Goal: Transaction & Acquisition: Purchase product/service

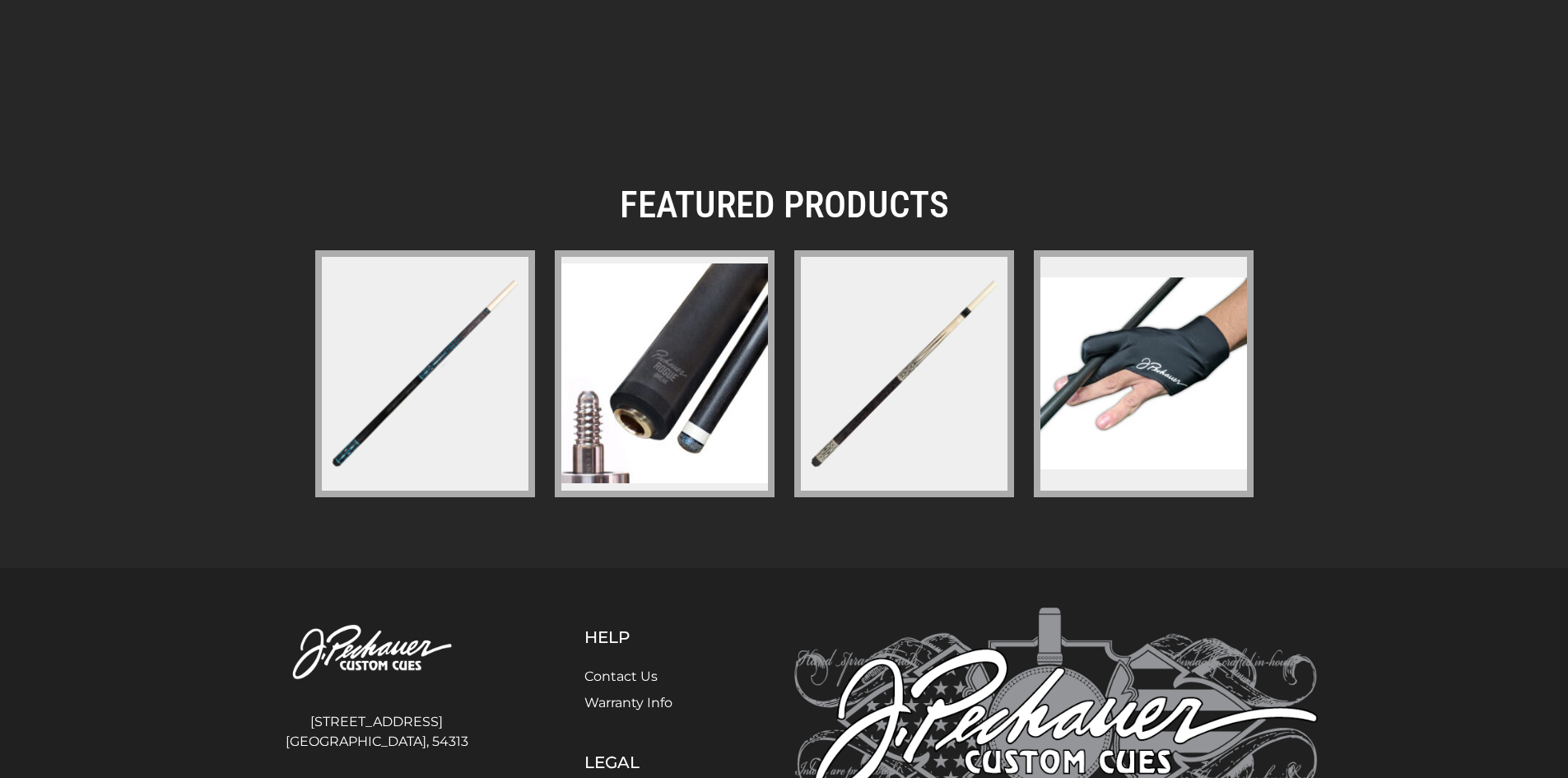
scroll to position [2392, 0]
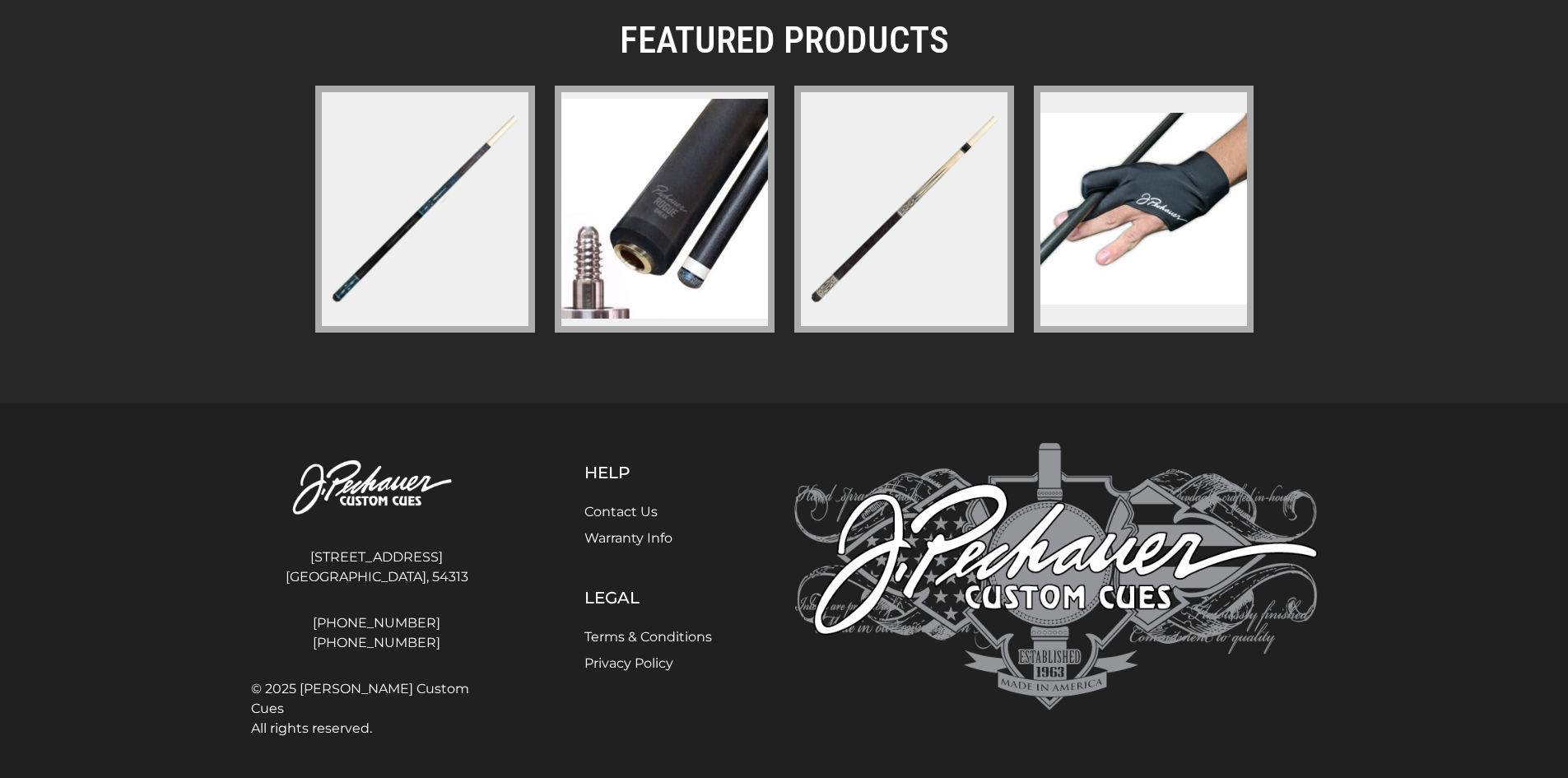
click at [625, 539] on link "Warranty Info" at bounding box center [628, 538] width 88 height 16
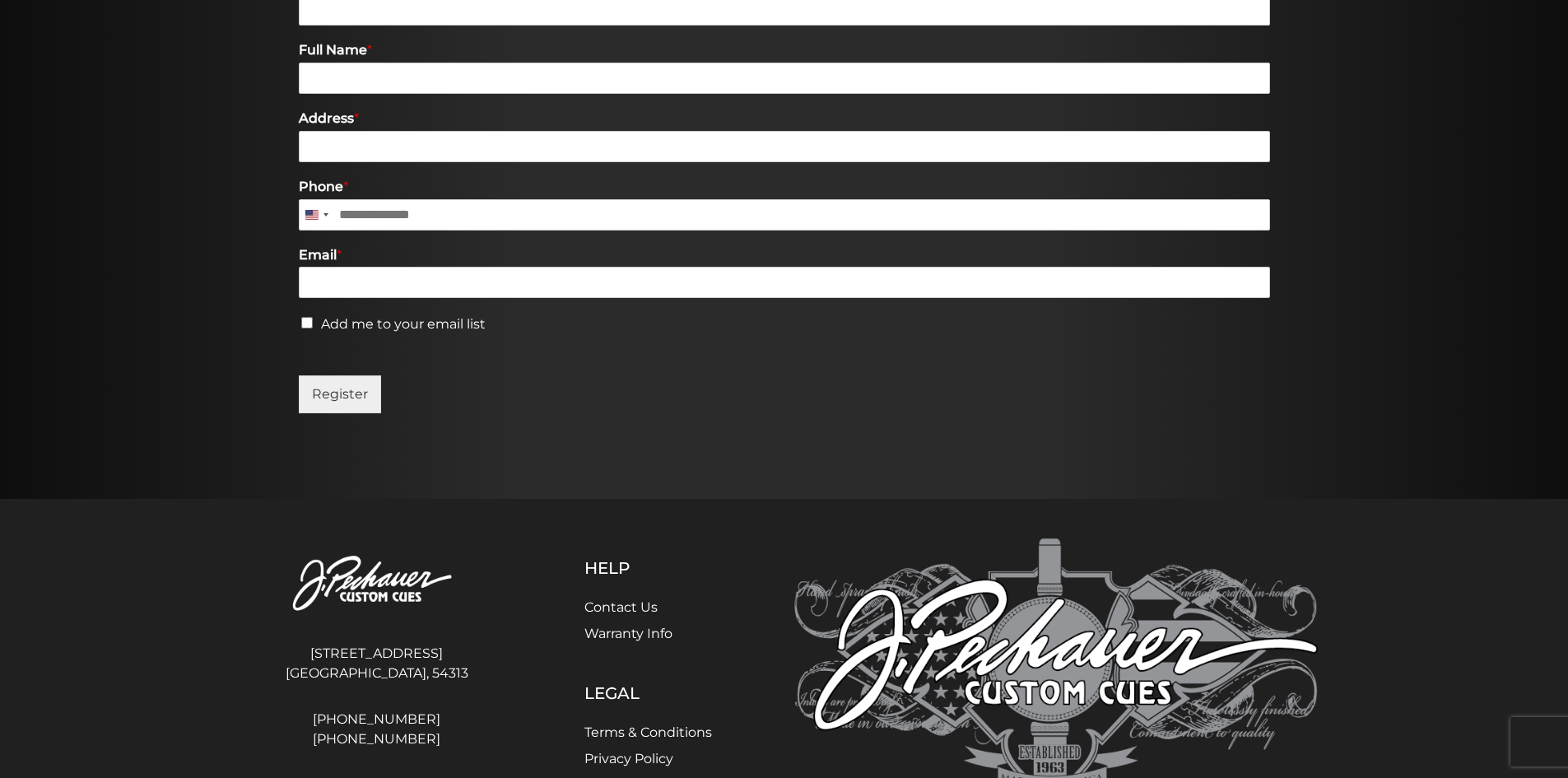
scroll to position [844, 0]
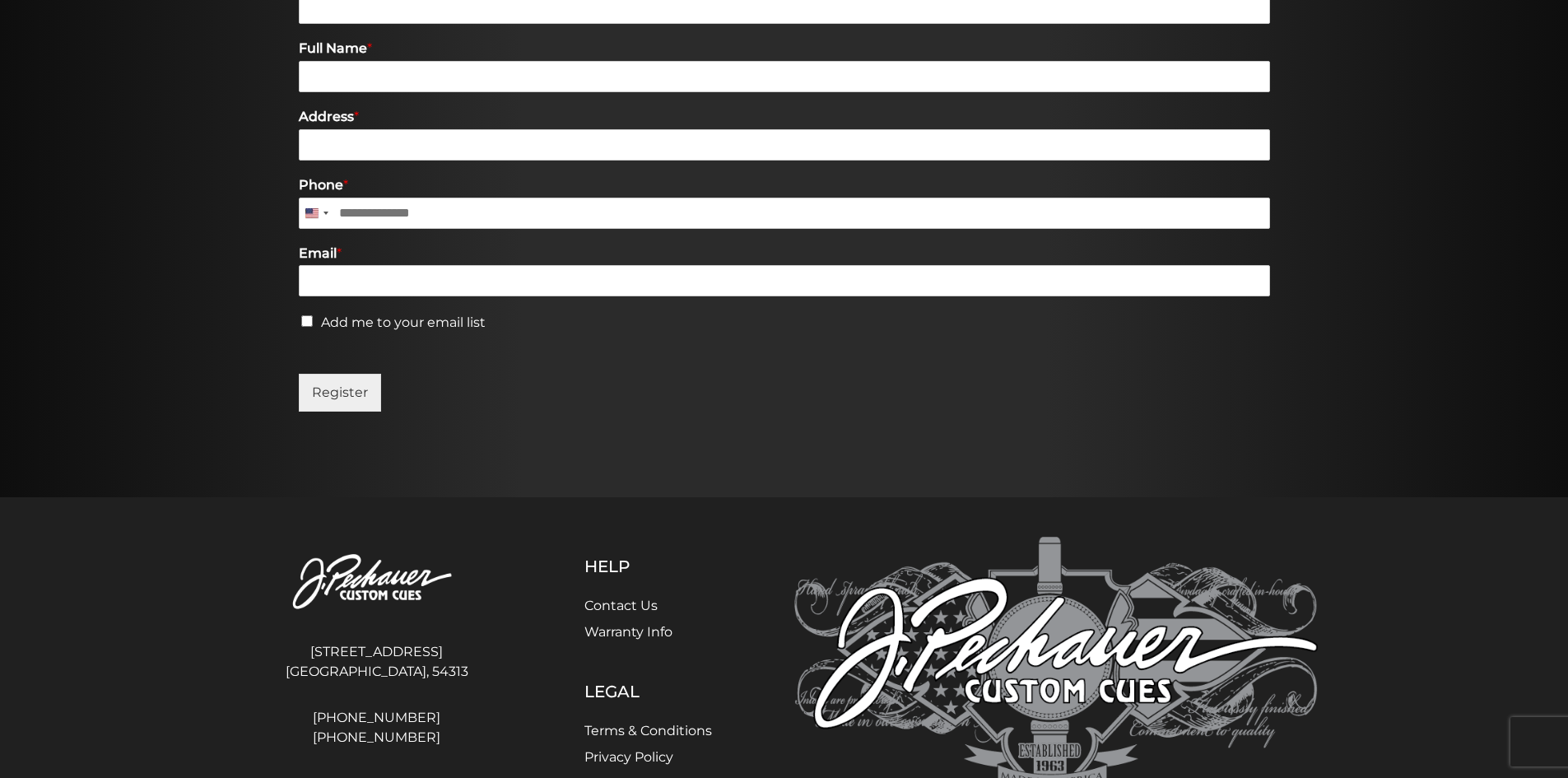
click at [612, 601] on link "Contact Us" at bounding box center [621, 605] width 73 height 16
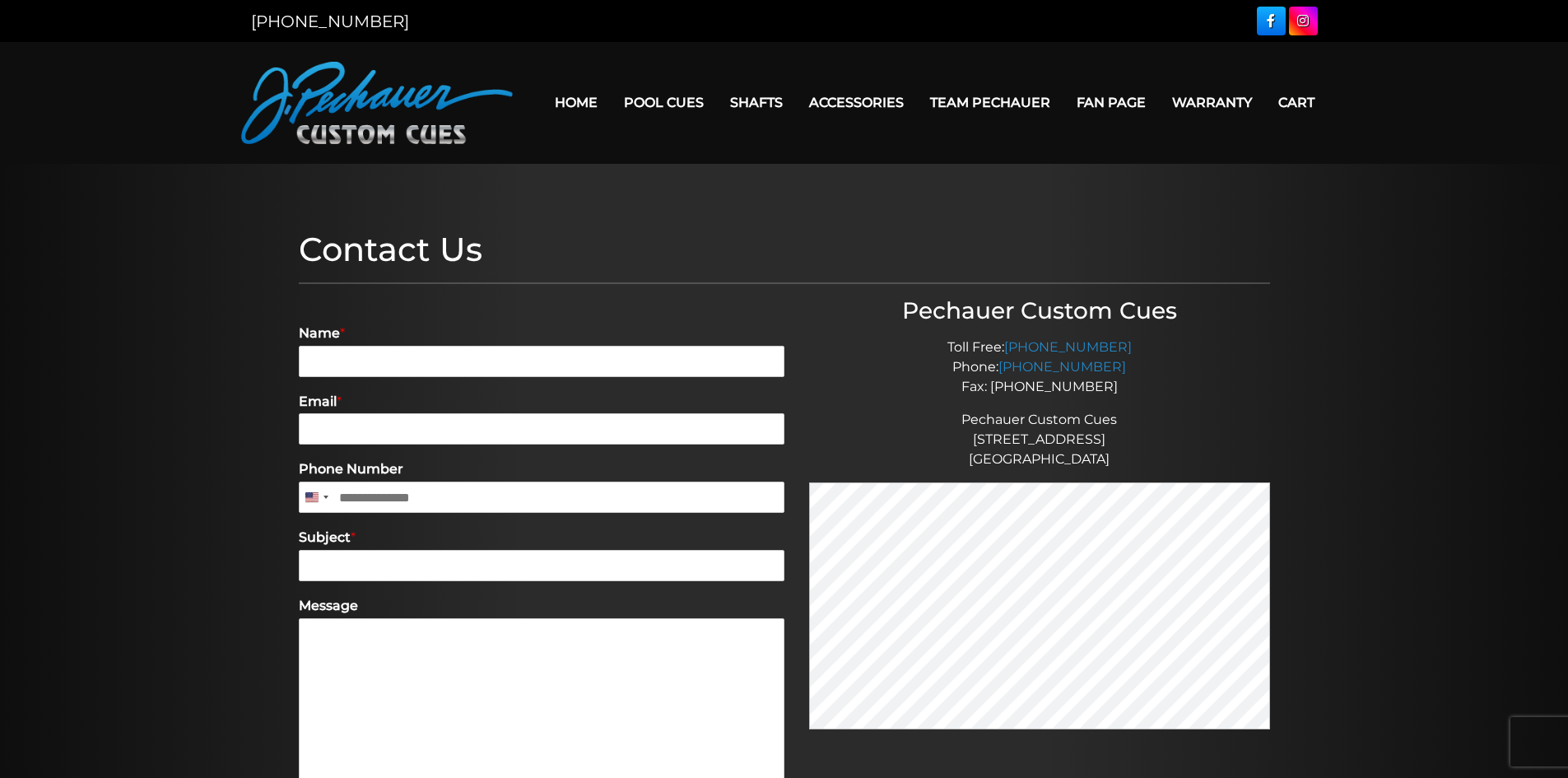
click at [568, 103] on link "Home" at bounding box center [575, 103] width 69 height 42
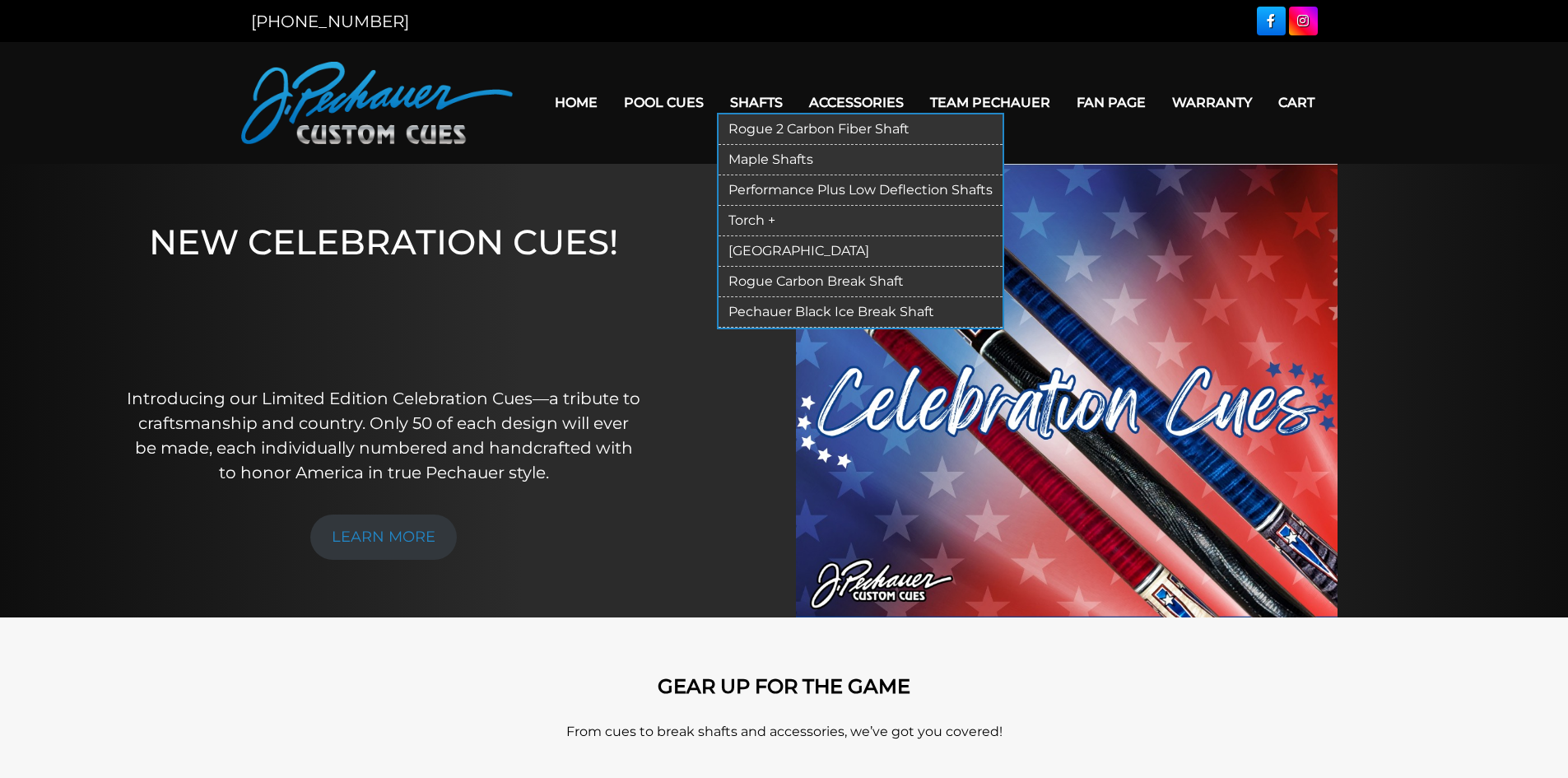
click at [795, 311] on link "Pechauer Black Ice Break Shaft" at bounding box center [860, 312] width 284 height 30
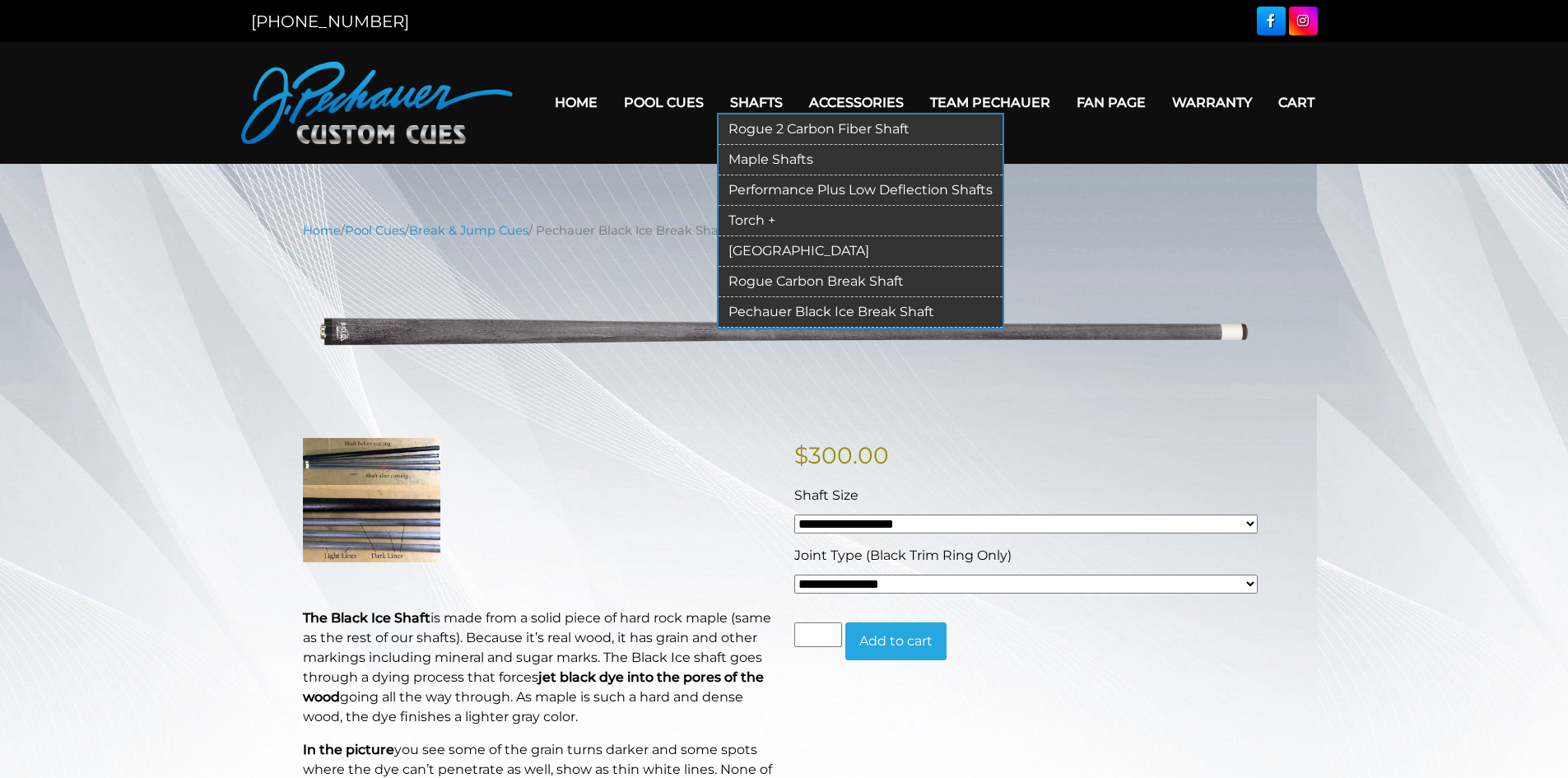
click at [775, 247] on link "[GEOGRAPHIC_DATA]" at bounding box center [860, 250] width 284 height 30
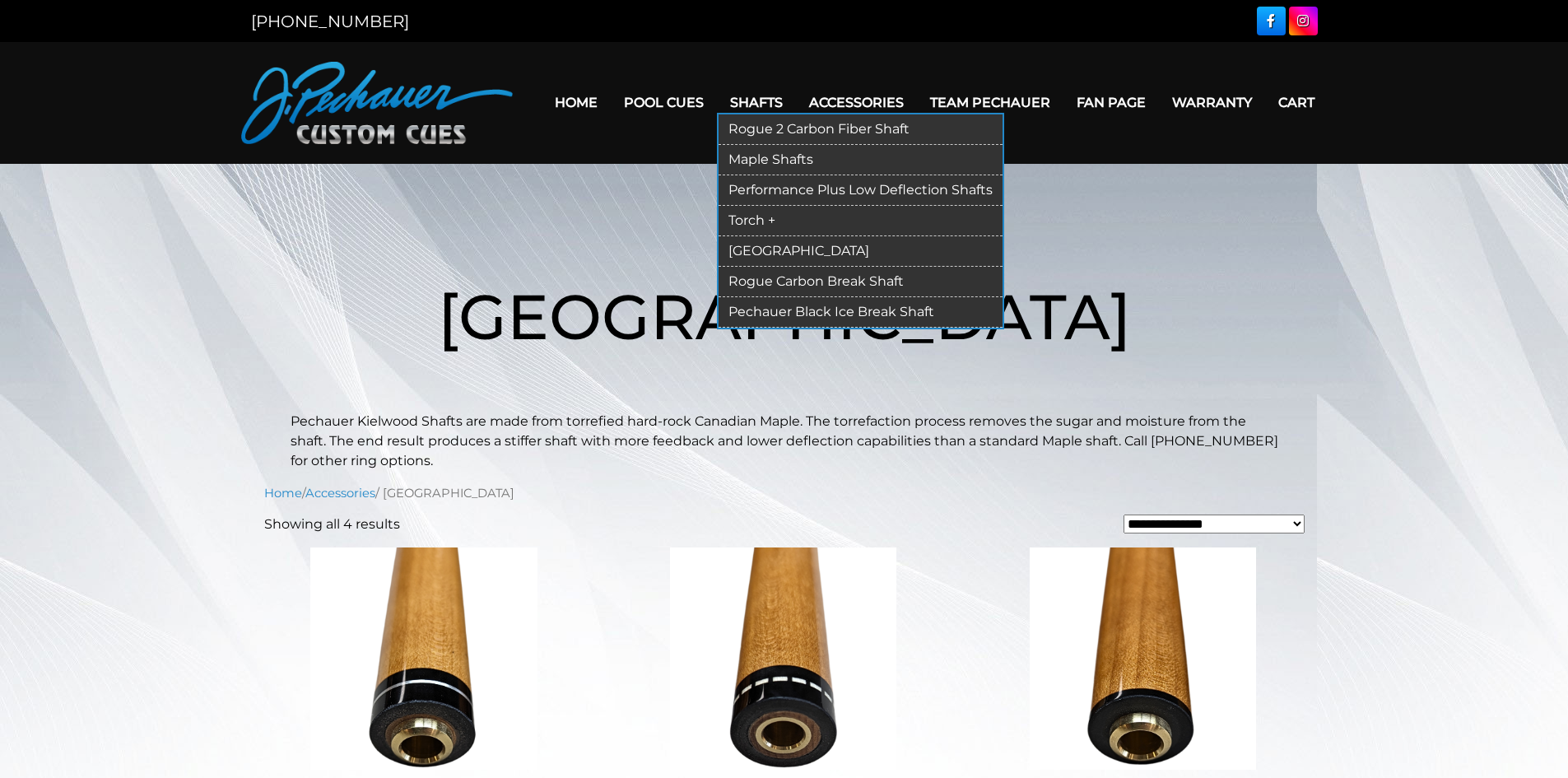
click at [778, 218] on link "Torch +" at bounding box center [860, 220] width 284 height 30
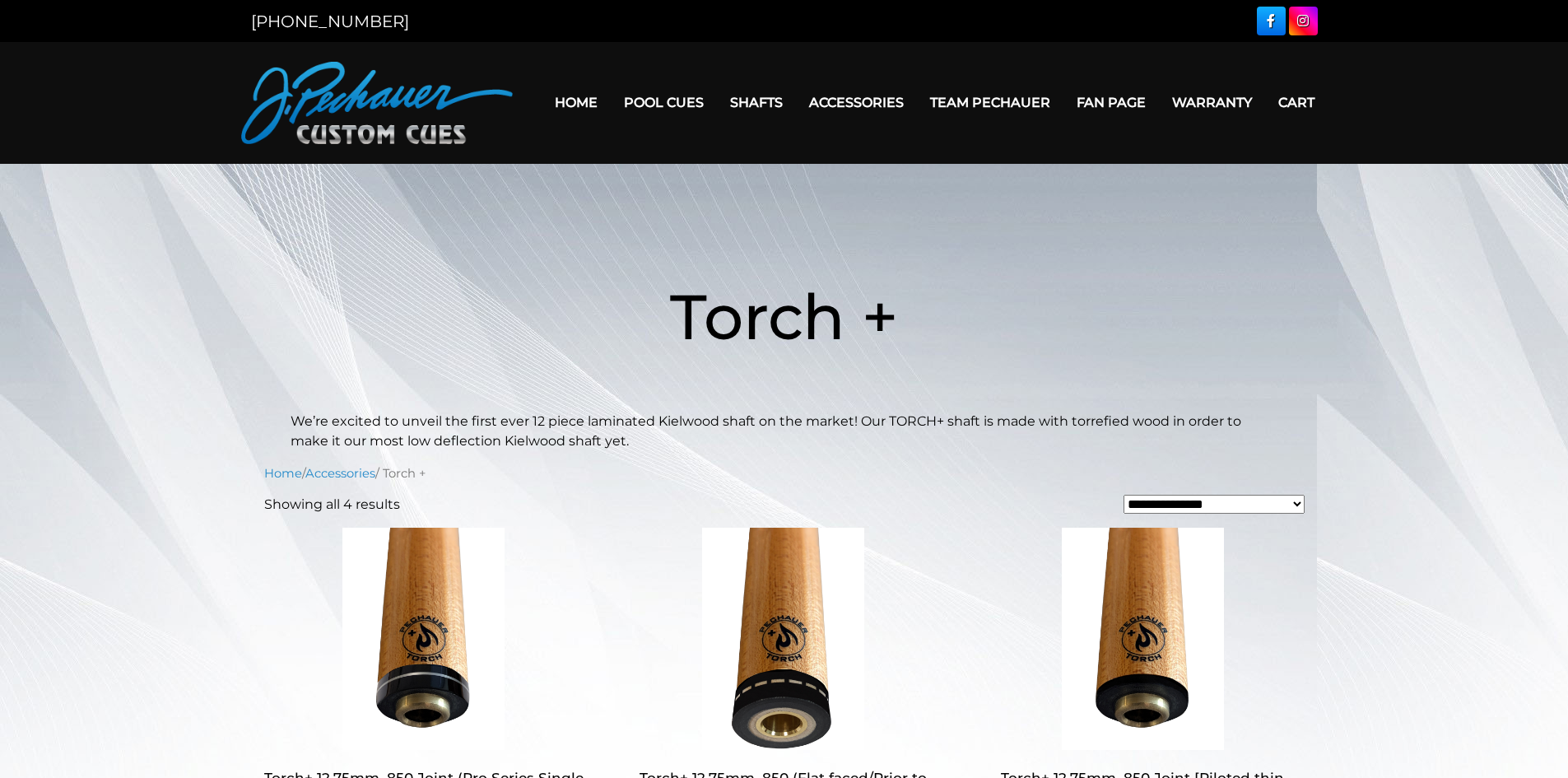
click at [1106, 100] on link "Fan Page" at bounding box center [1111, 103] width 95 height 42
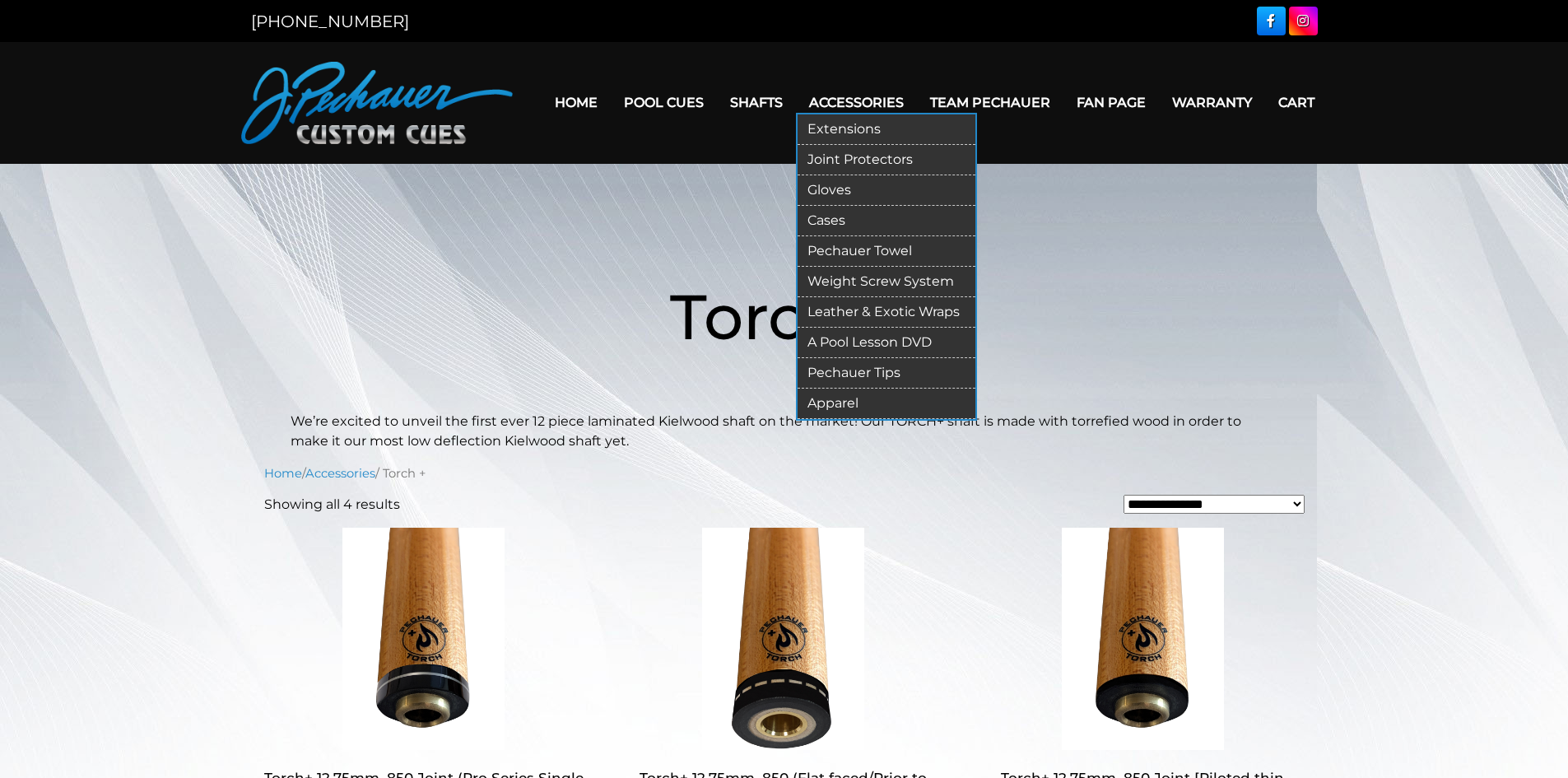
click at [862, 371] on link "Pechauer Tips" at bounding box center [886, 372] width 178 height 30
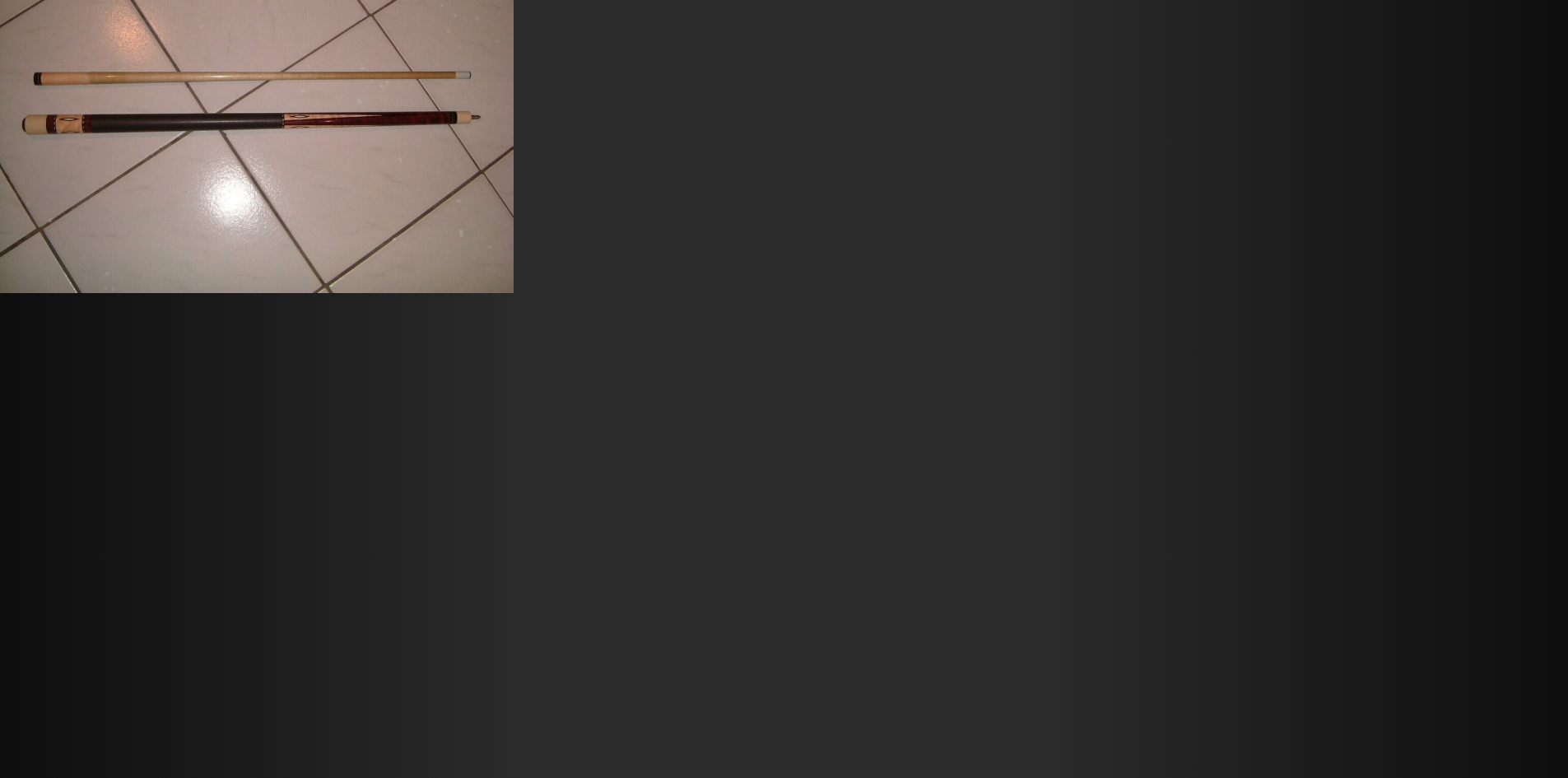
scroll to position [11597, 0]
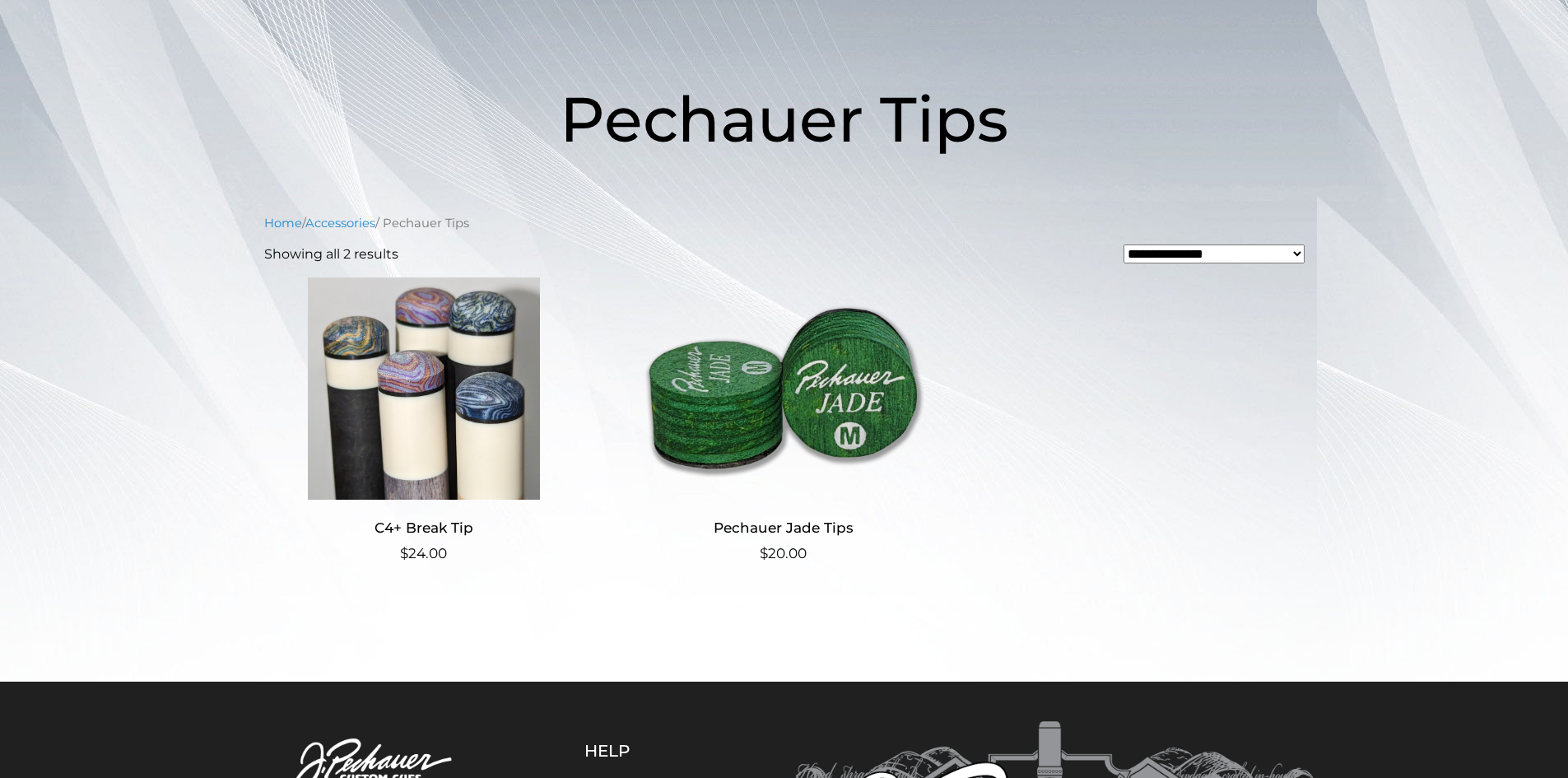
scroll to position [186, 0]
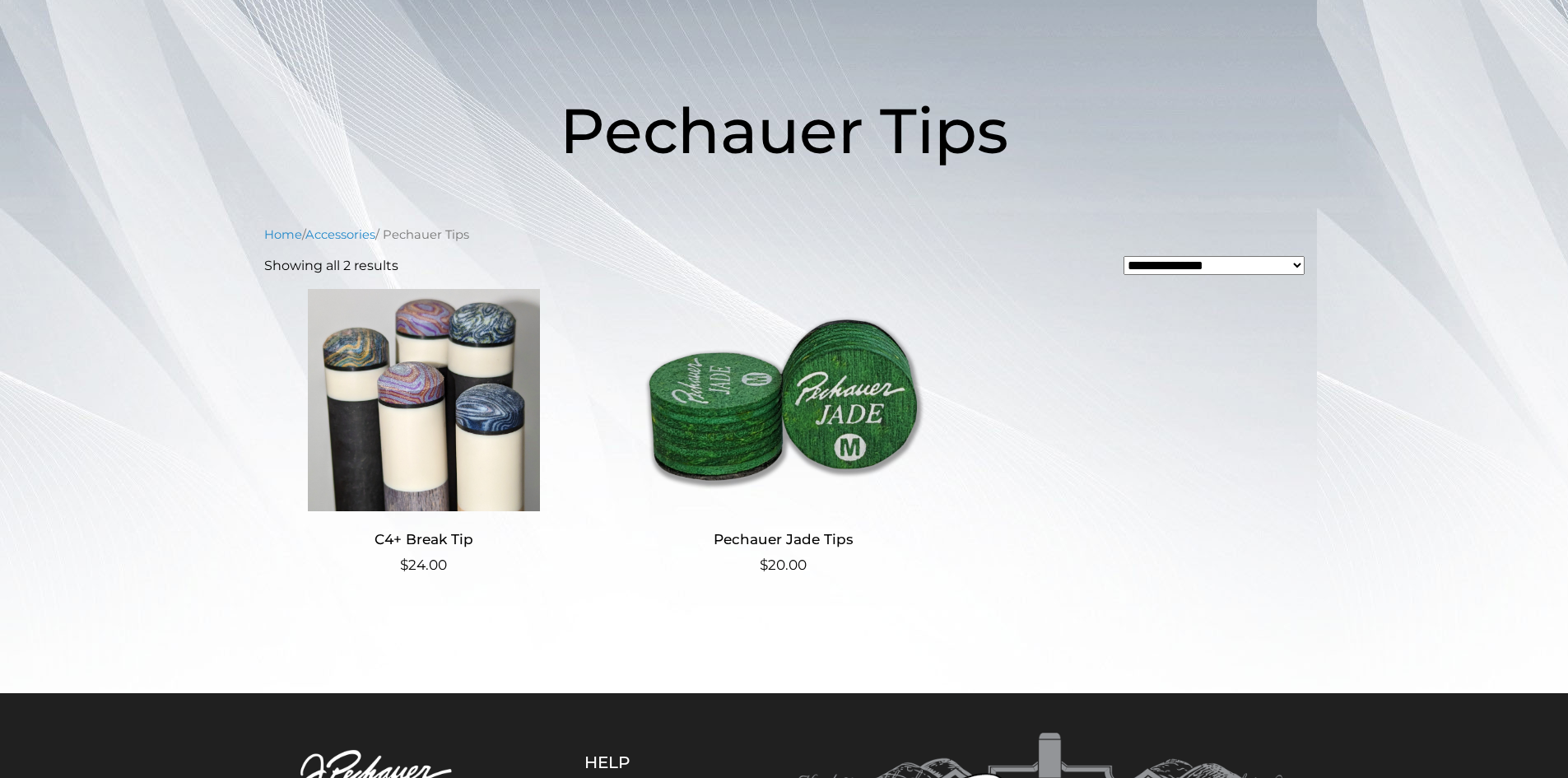
click at [390, 420] on img at bounding box center [424, 400] width 320 height 222
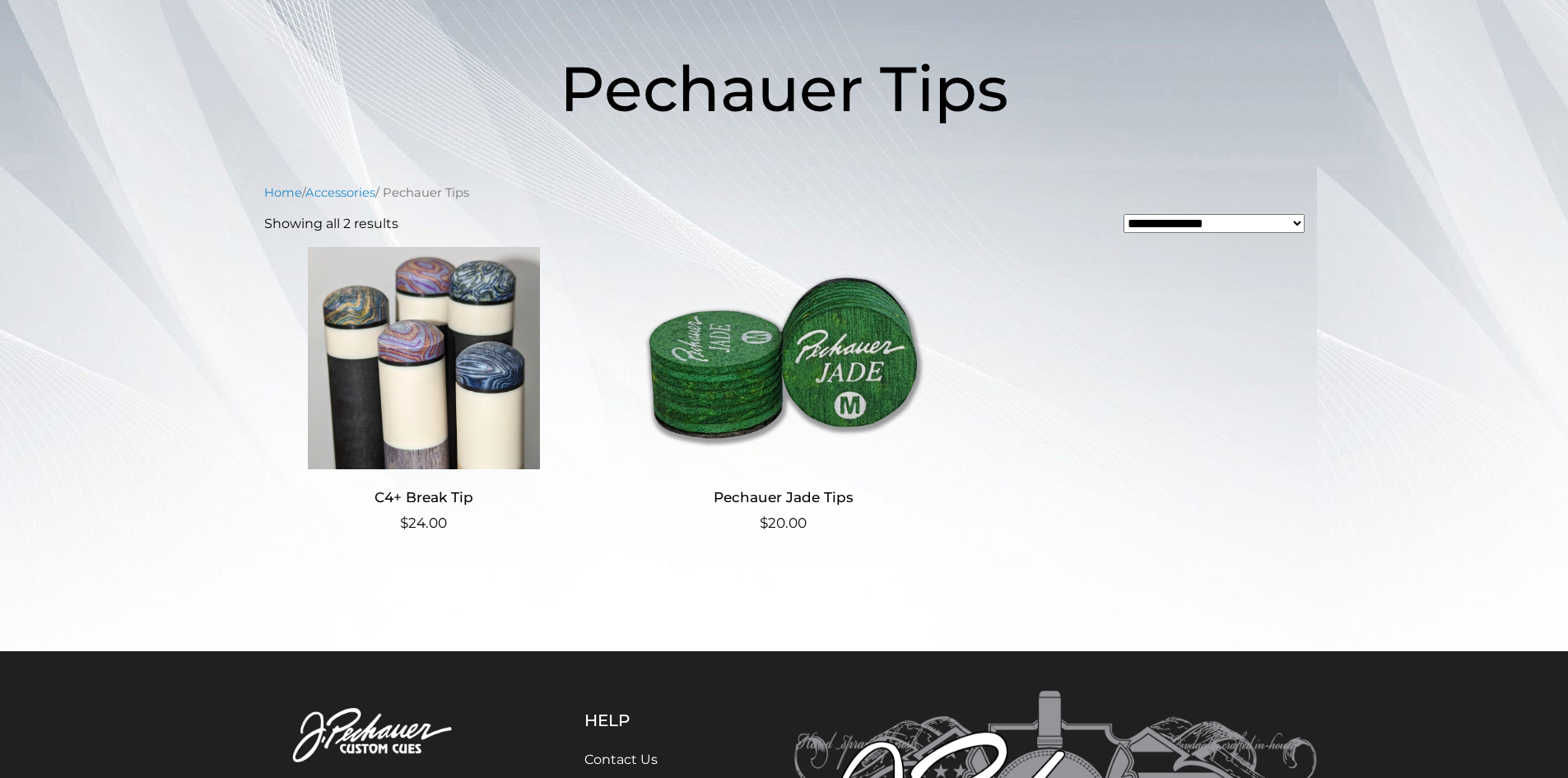
scroll to position [0, 0]
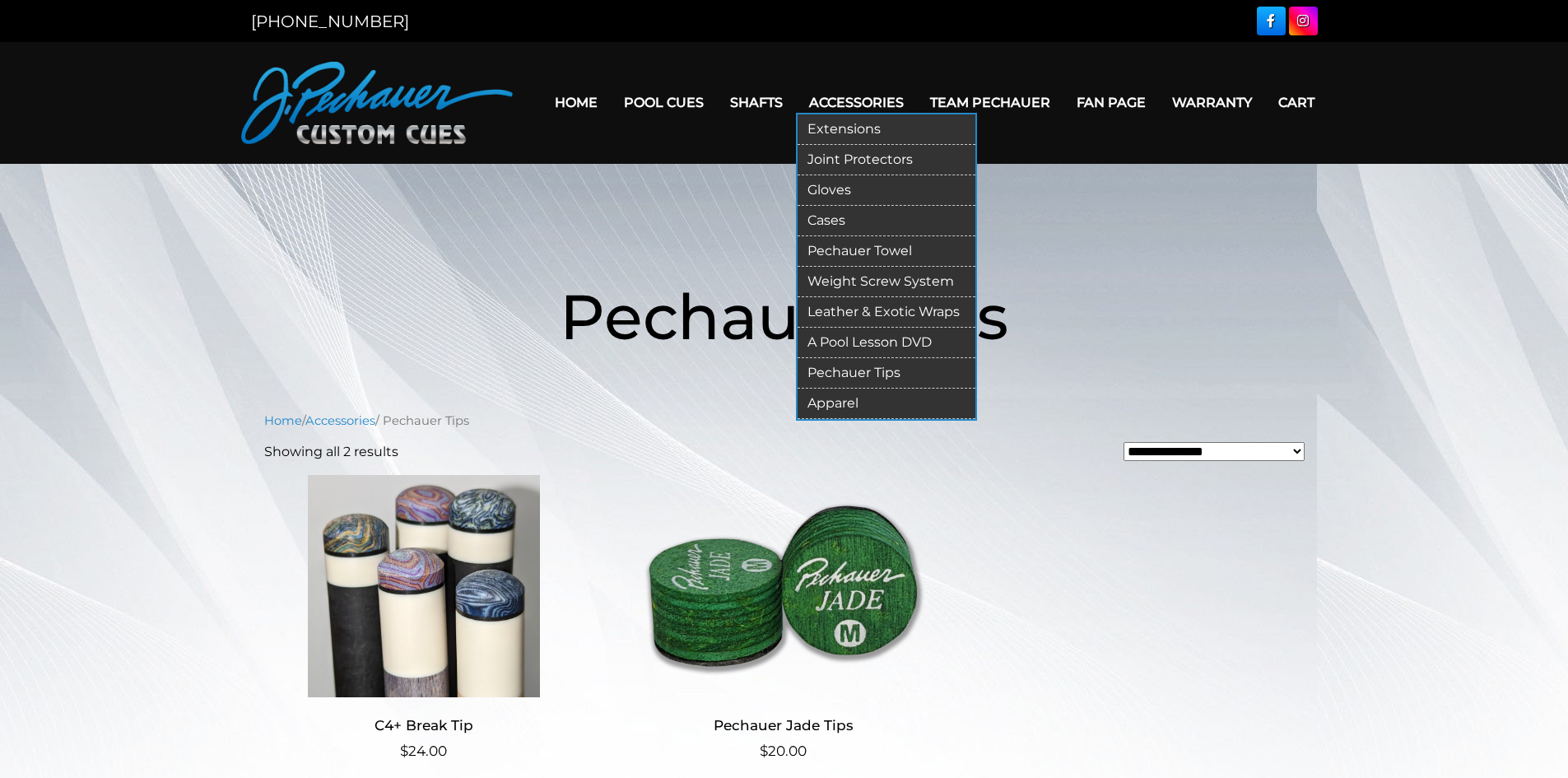
click at [846, 406] on link "Apparel" at bounding box center [886, 403] width 178 height 30
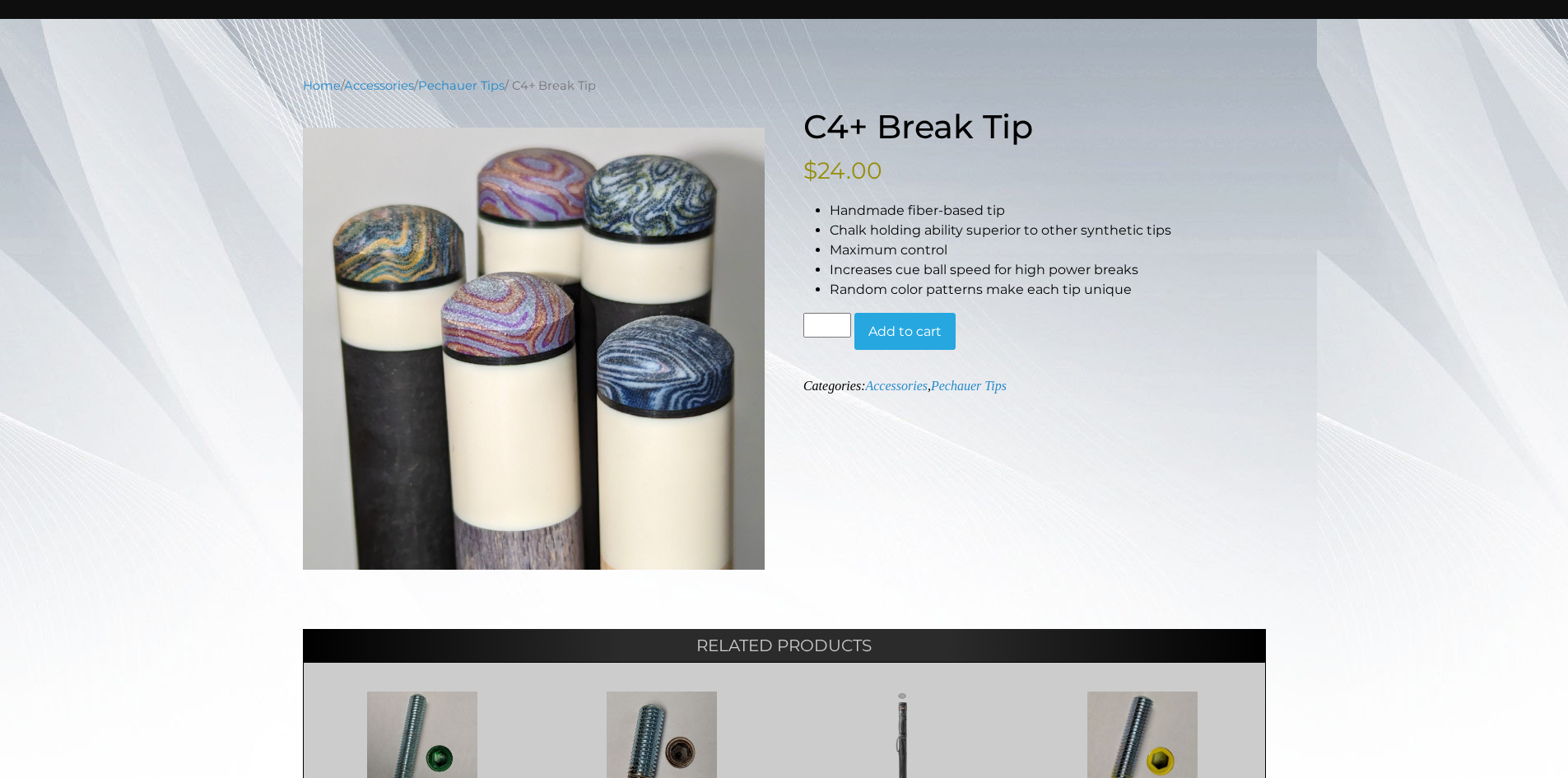
scroll to position [141, 0]
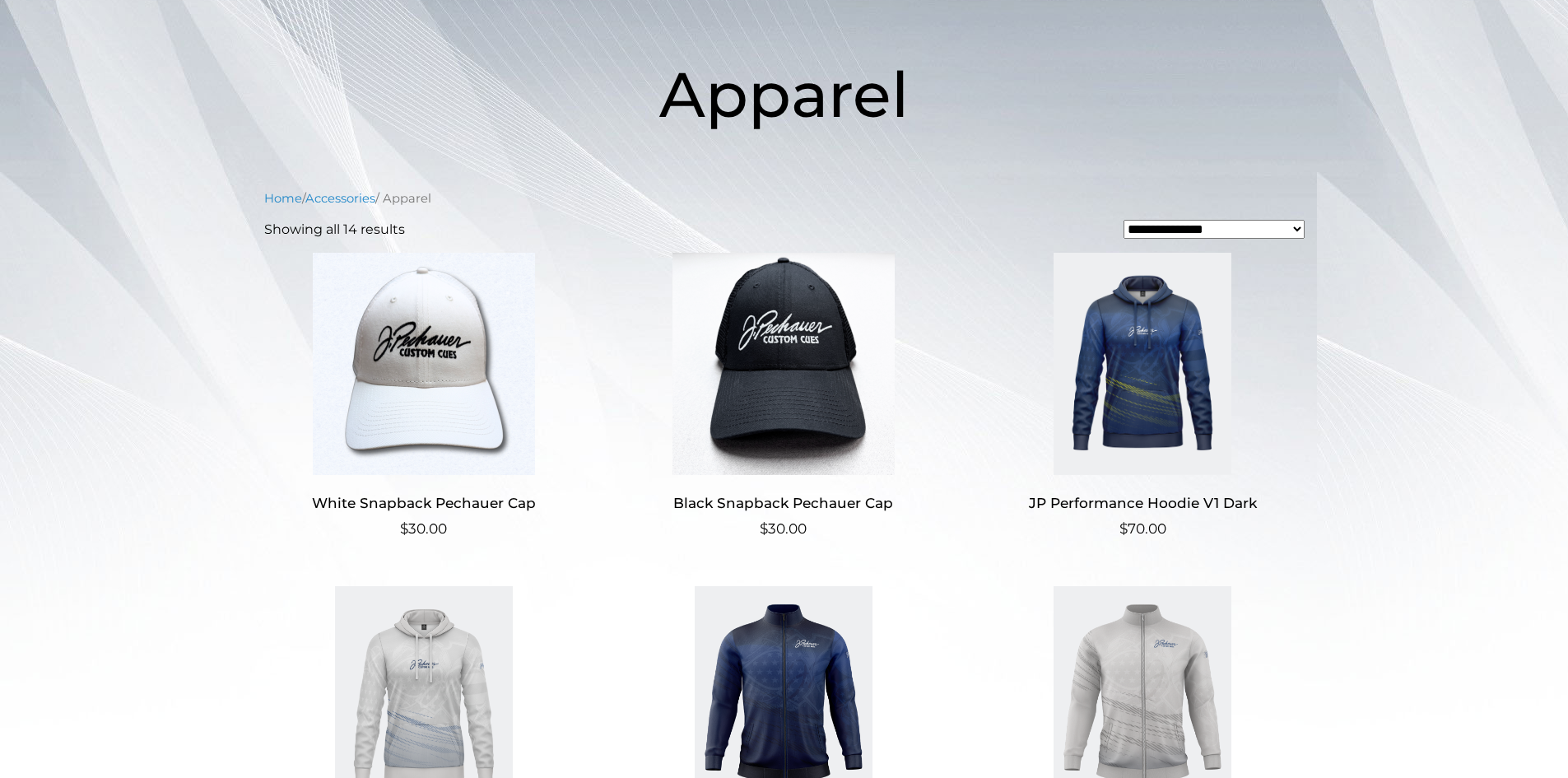
scroll to position [247, 0]
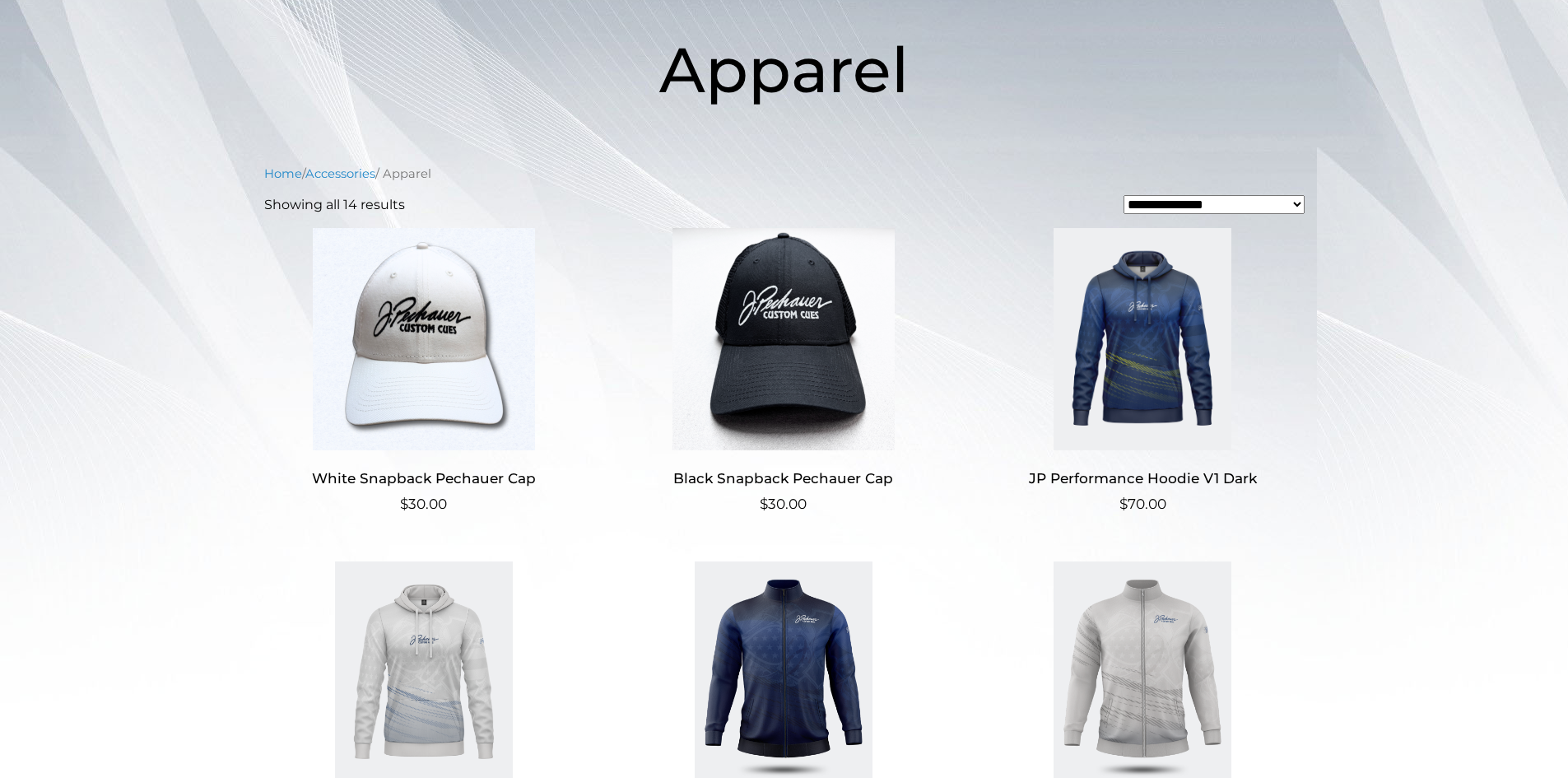
click at [778, 334] on img at bounding box center [783, 339] width 320 height 222
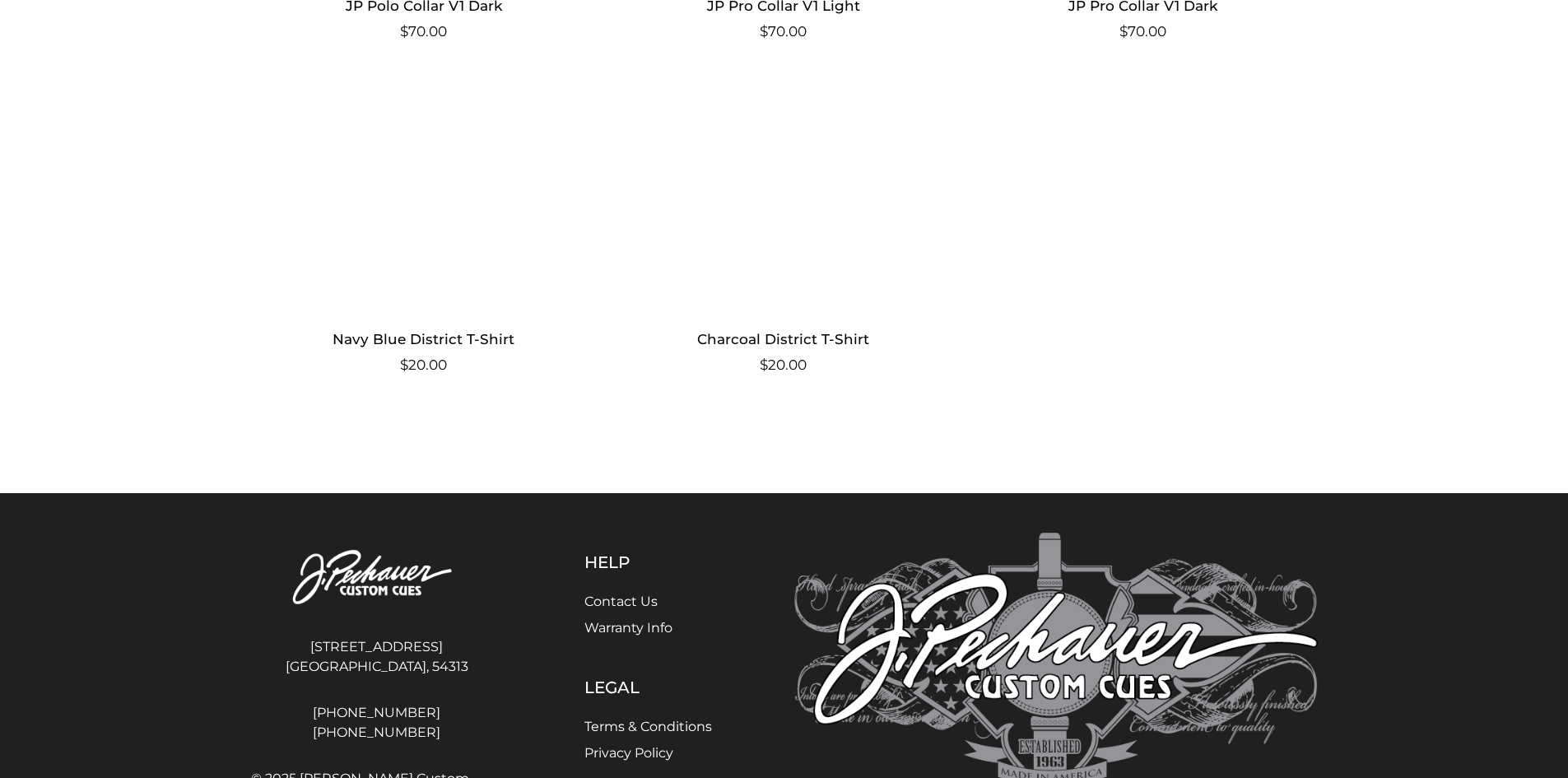
scroll to position [1728, 0]
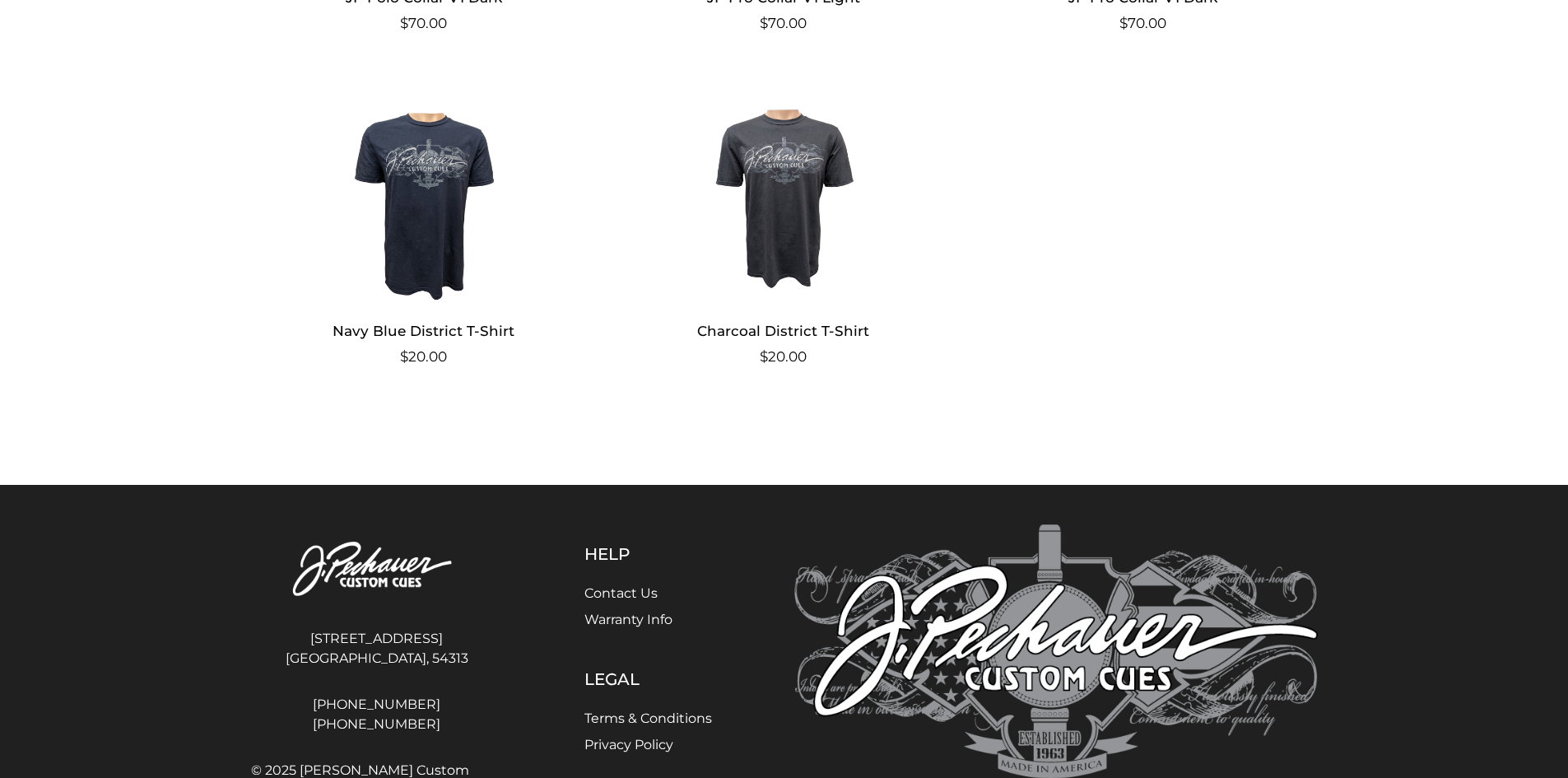
click at [800, 217] on img at bounding box center [783, 192] width 320 height 222
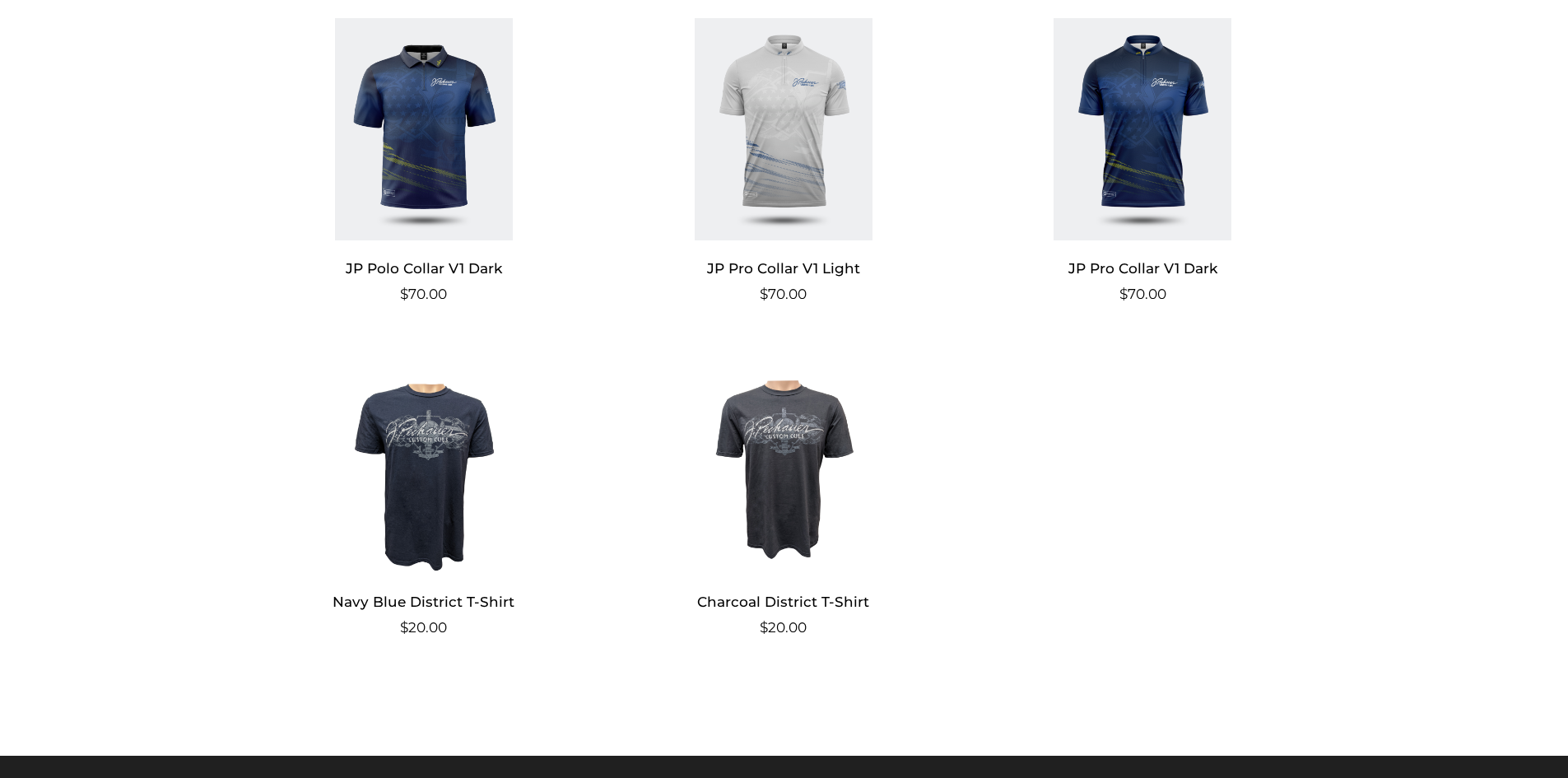
scroll to position [1457, 0]
click at [426, 152] on img at bounding box center [424, 130] width 320 height 222
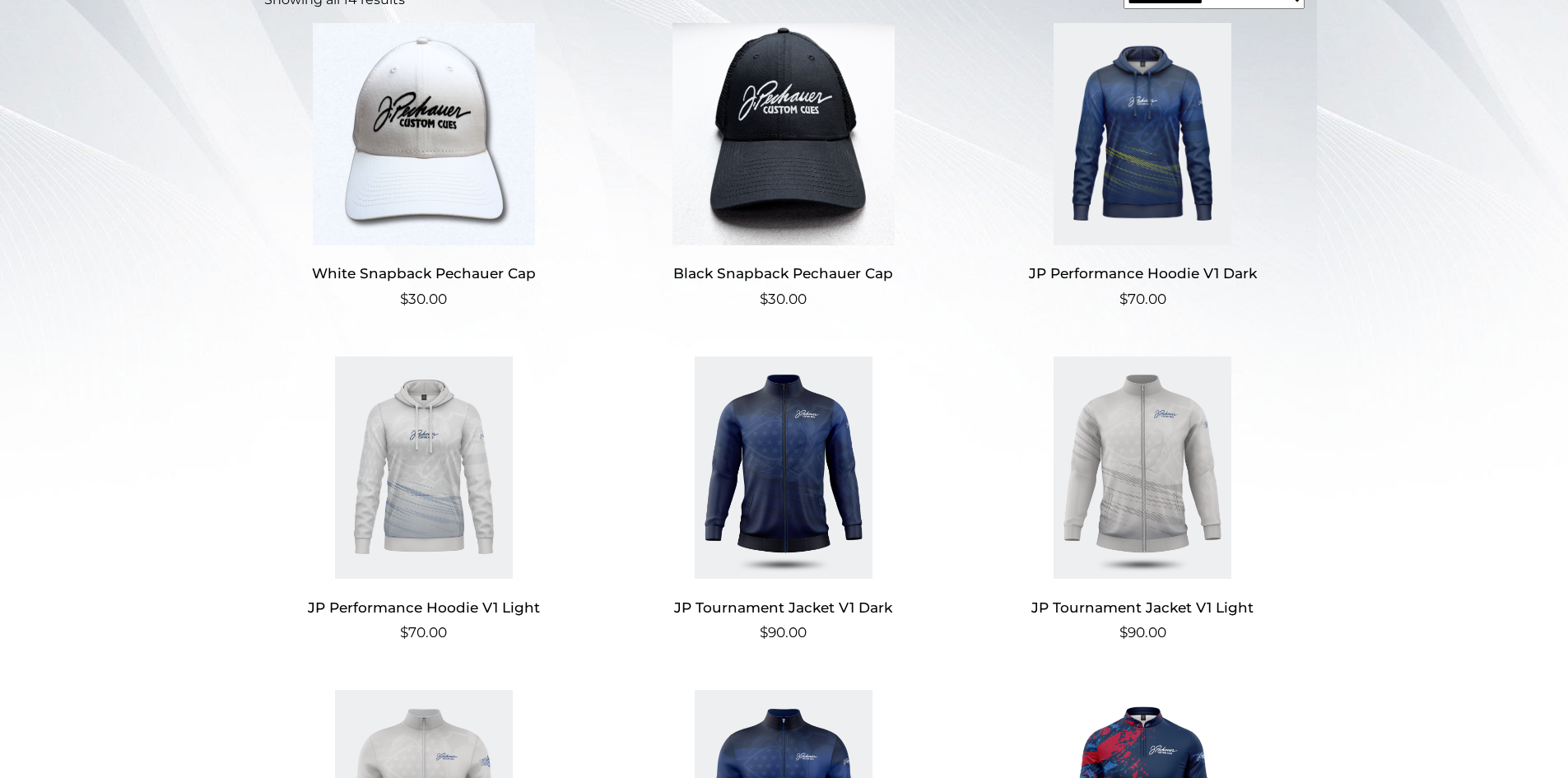
scroll to position [450, 0]
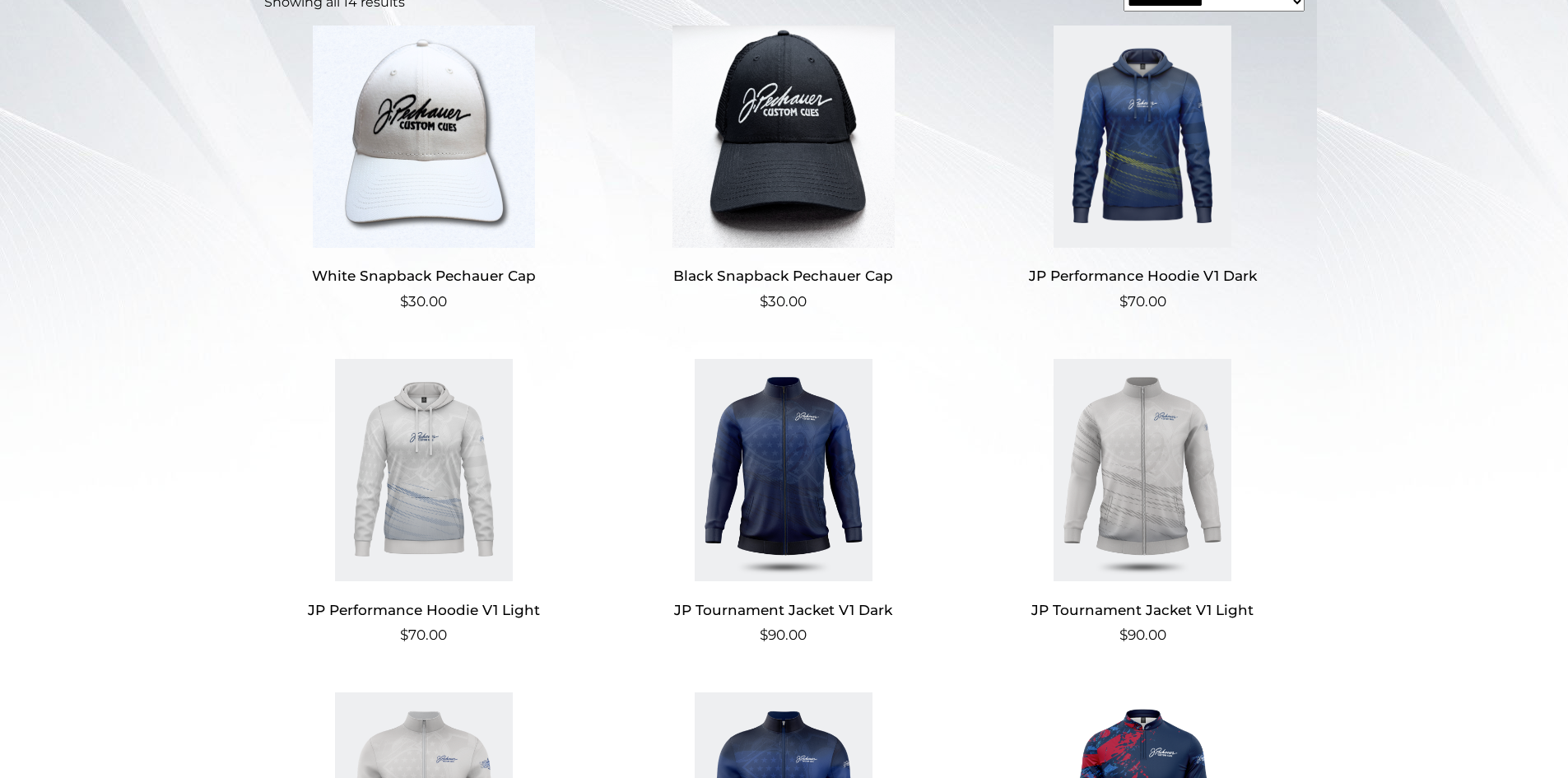
click at [1145, 172] on img at bounding box center [1142, 137] width 320 height 222
click at [795, 480] on img at bounding box center [783, 470] width 320 height 222
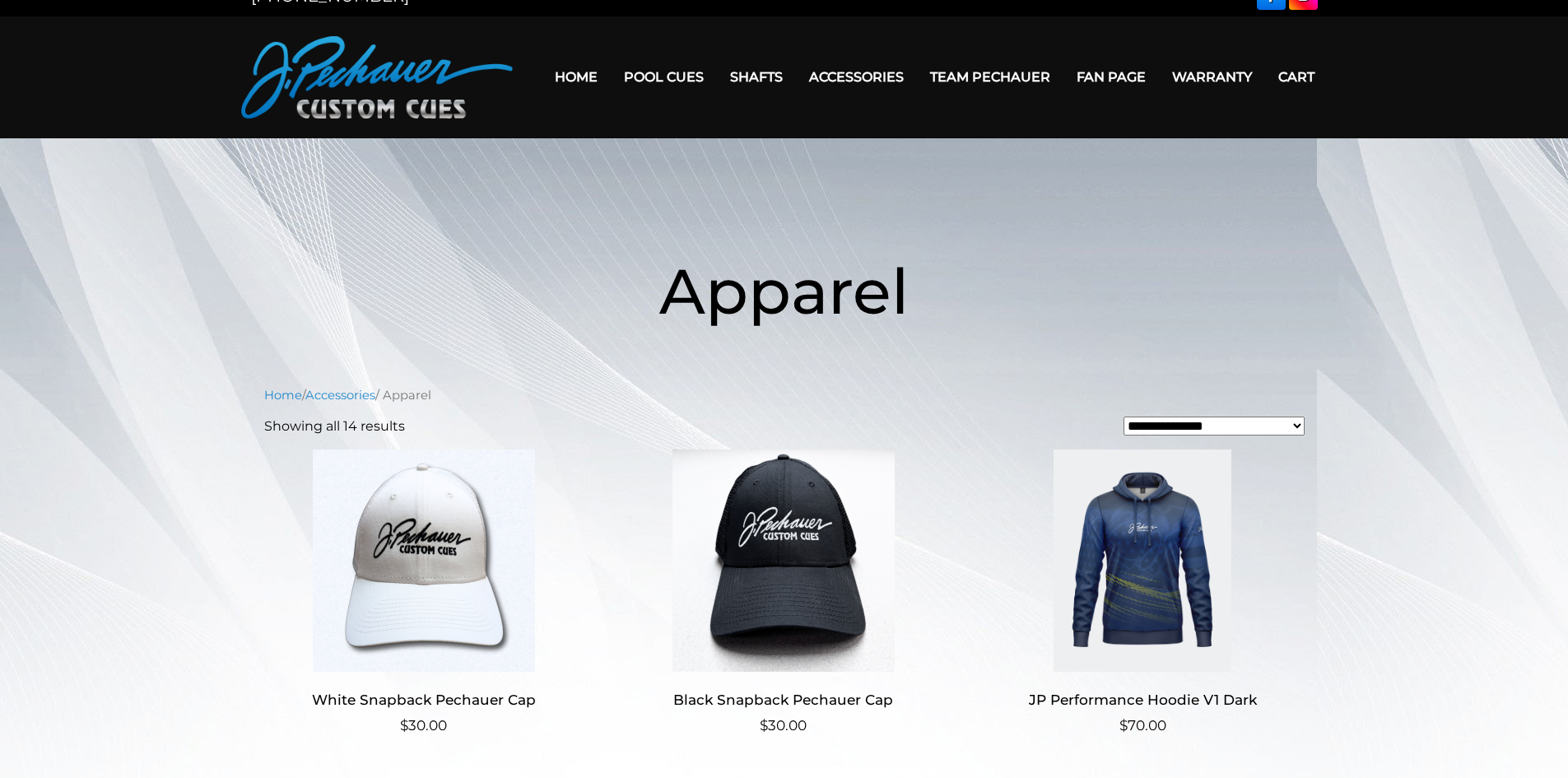
scroll to position [0, 0]
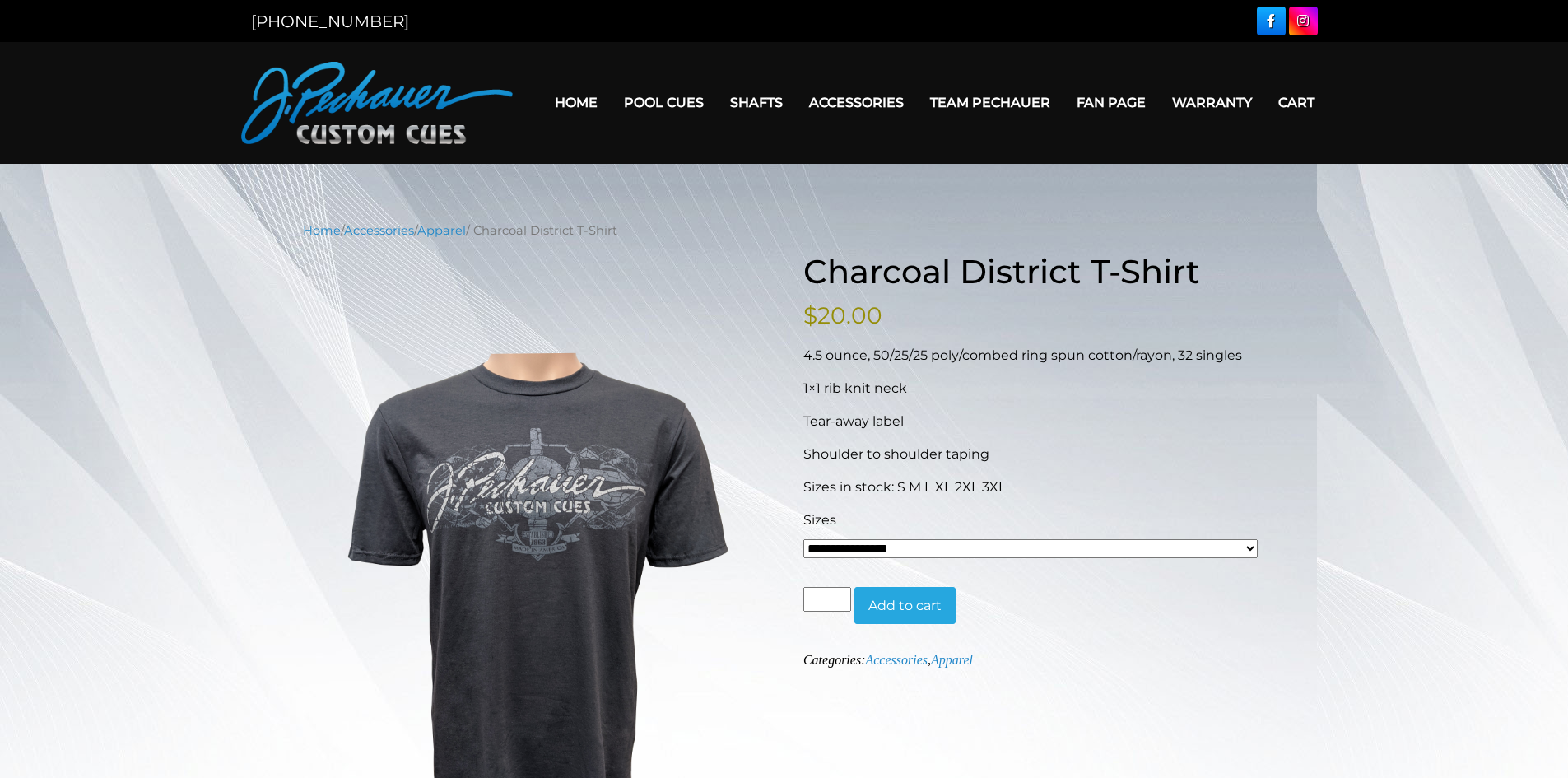
click at [1251, 545] on select "**********" at bounding box center [1029, 548] width 454 height 19
select select "*****"
click at [803, 539] on select "**********" at bounding box center [1029, 548] width 454 height 19
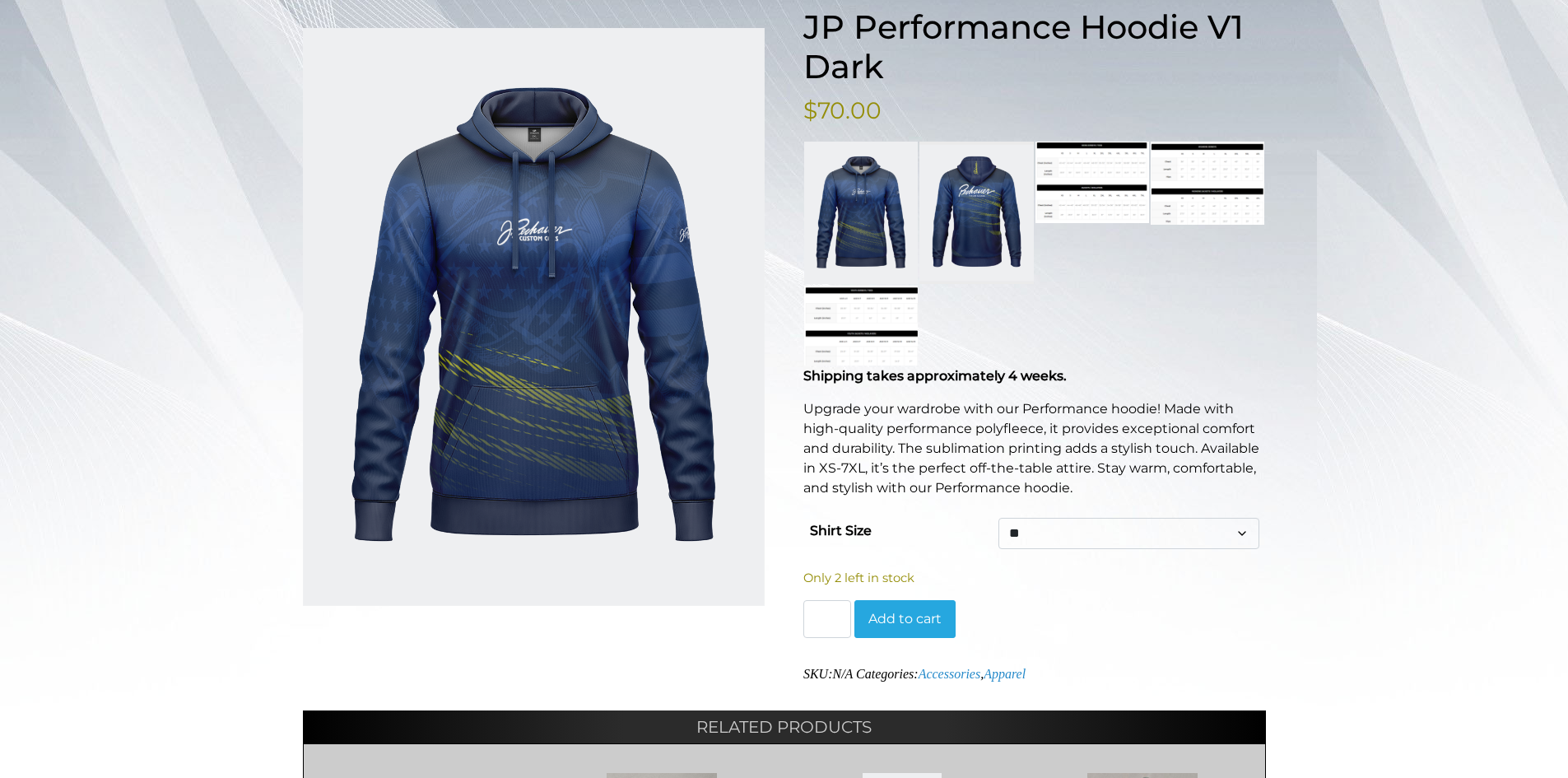
scroll to position [247, 0]
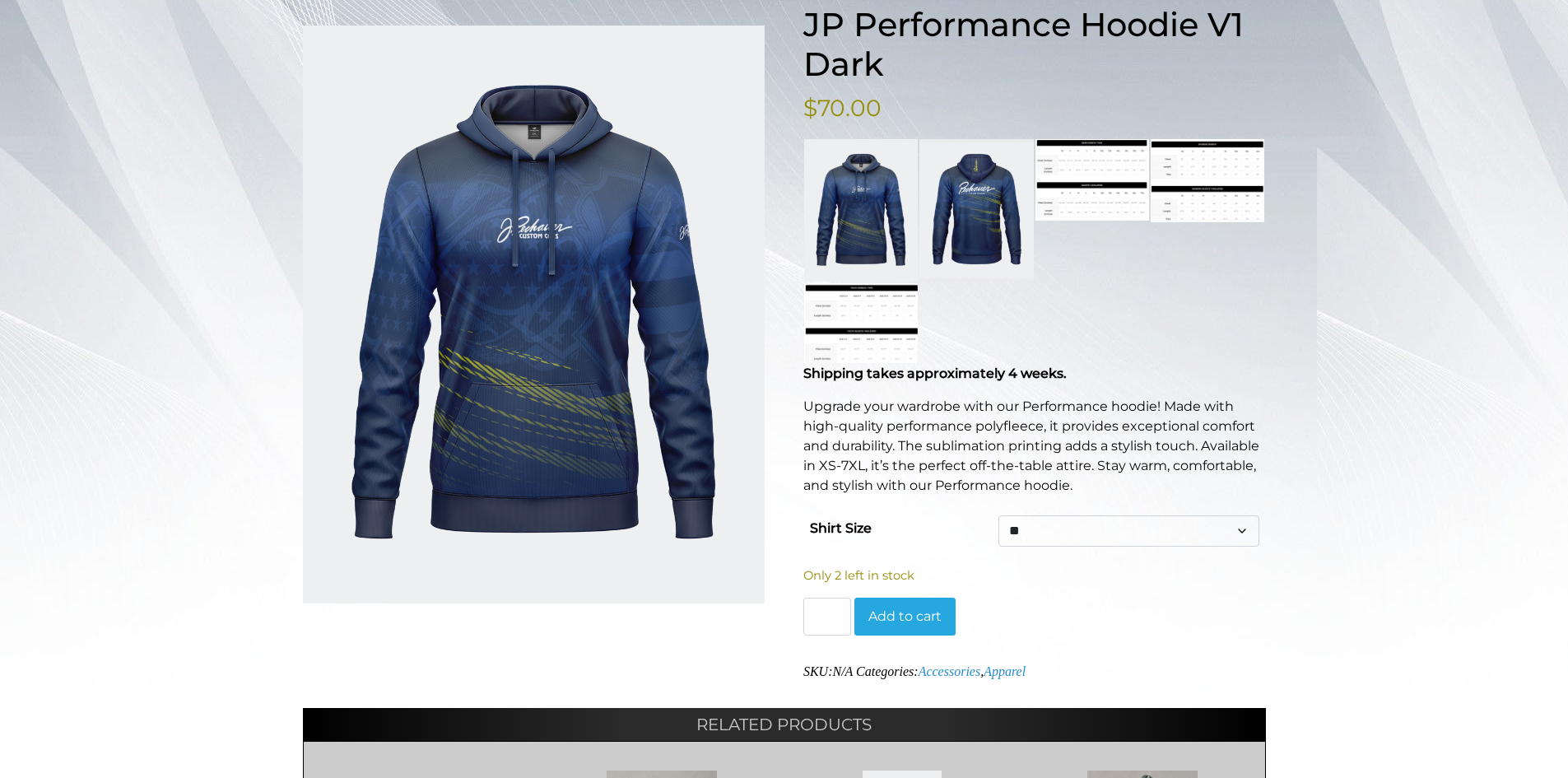
click at [1241, 528] on select "** ***** ****** ***** ** *** ***" at bounding box center [1128, 530] width 260 height 31
click at [998, 515] on select "** ***** ****** ***** ** *** ***" at bounding box center [1128, 530] width 260 height 31
select select "***"
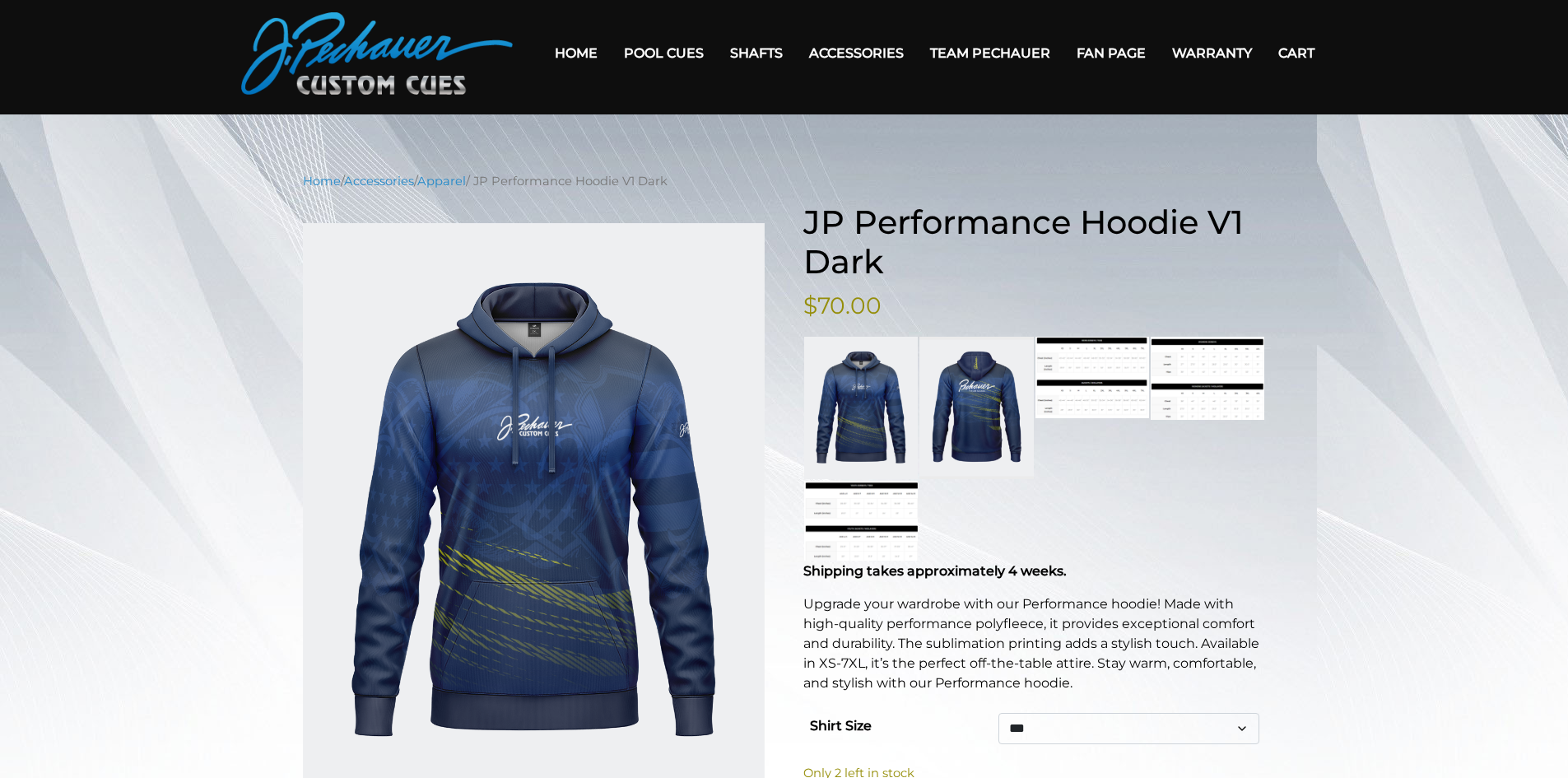
scroll to position [0, 0]
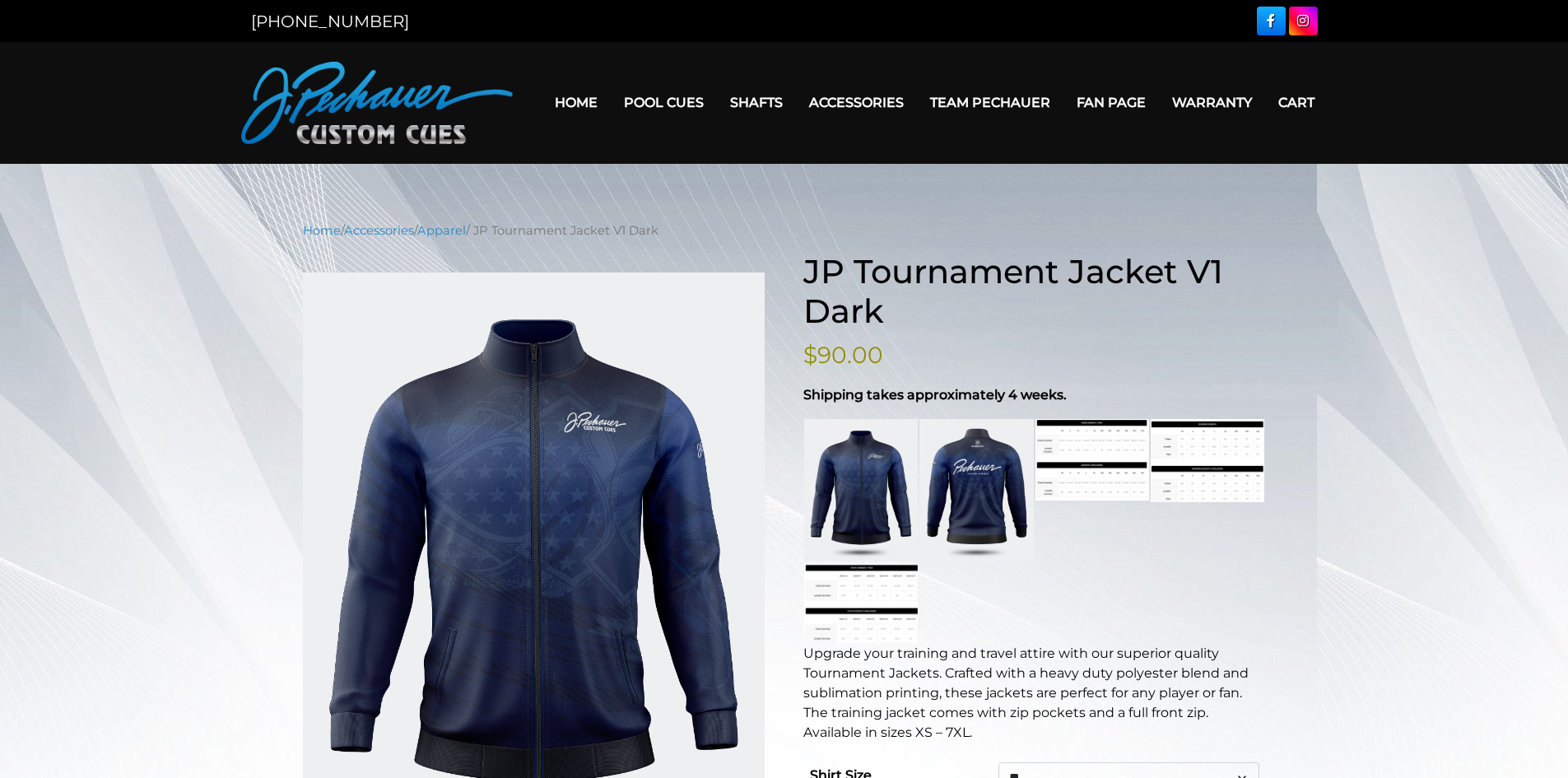
click at [975, 487] on link at bounding box center [976, 490] width 114 height 142
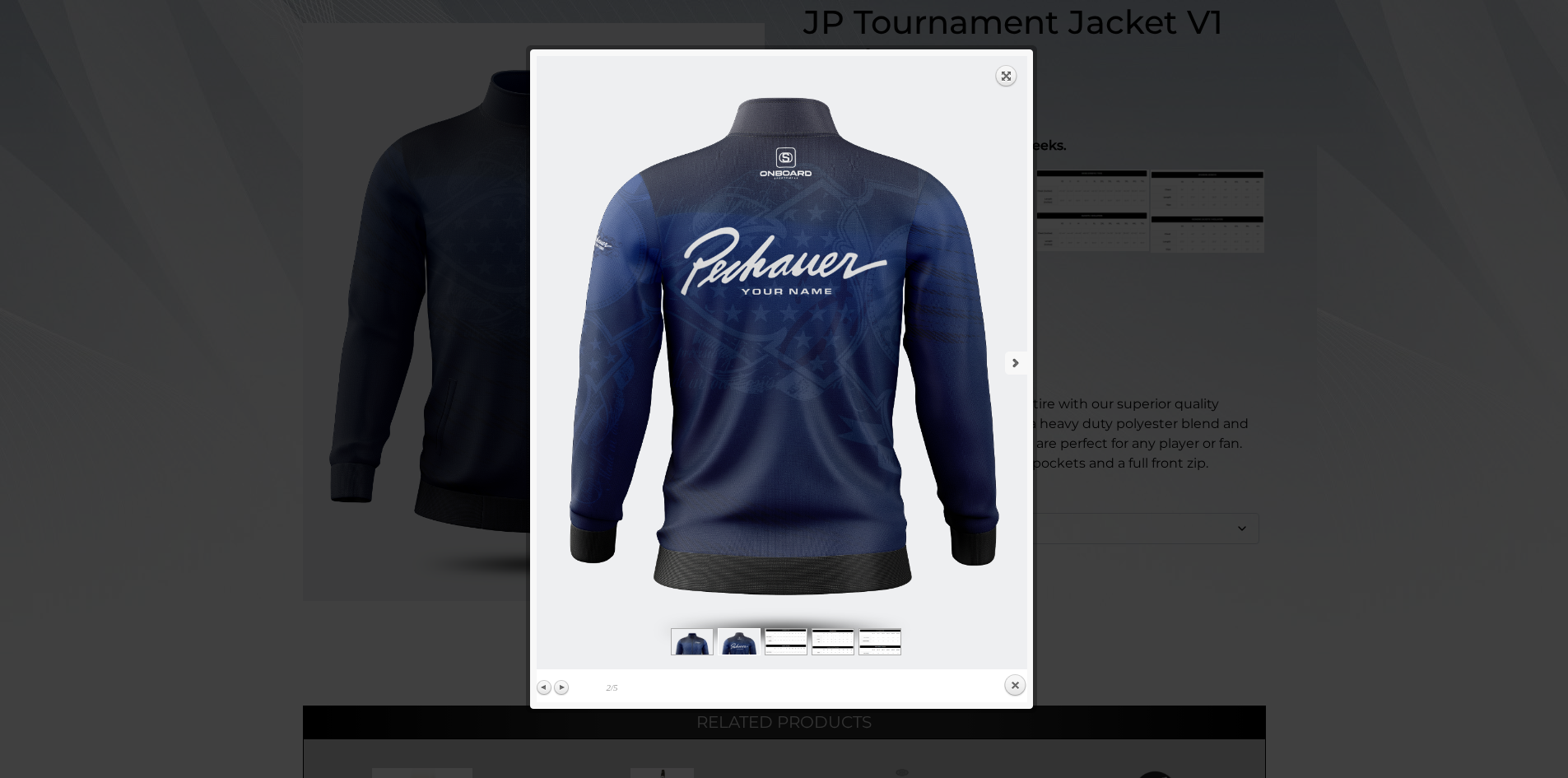
scroll to position [256, 0]
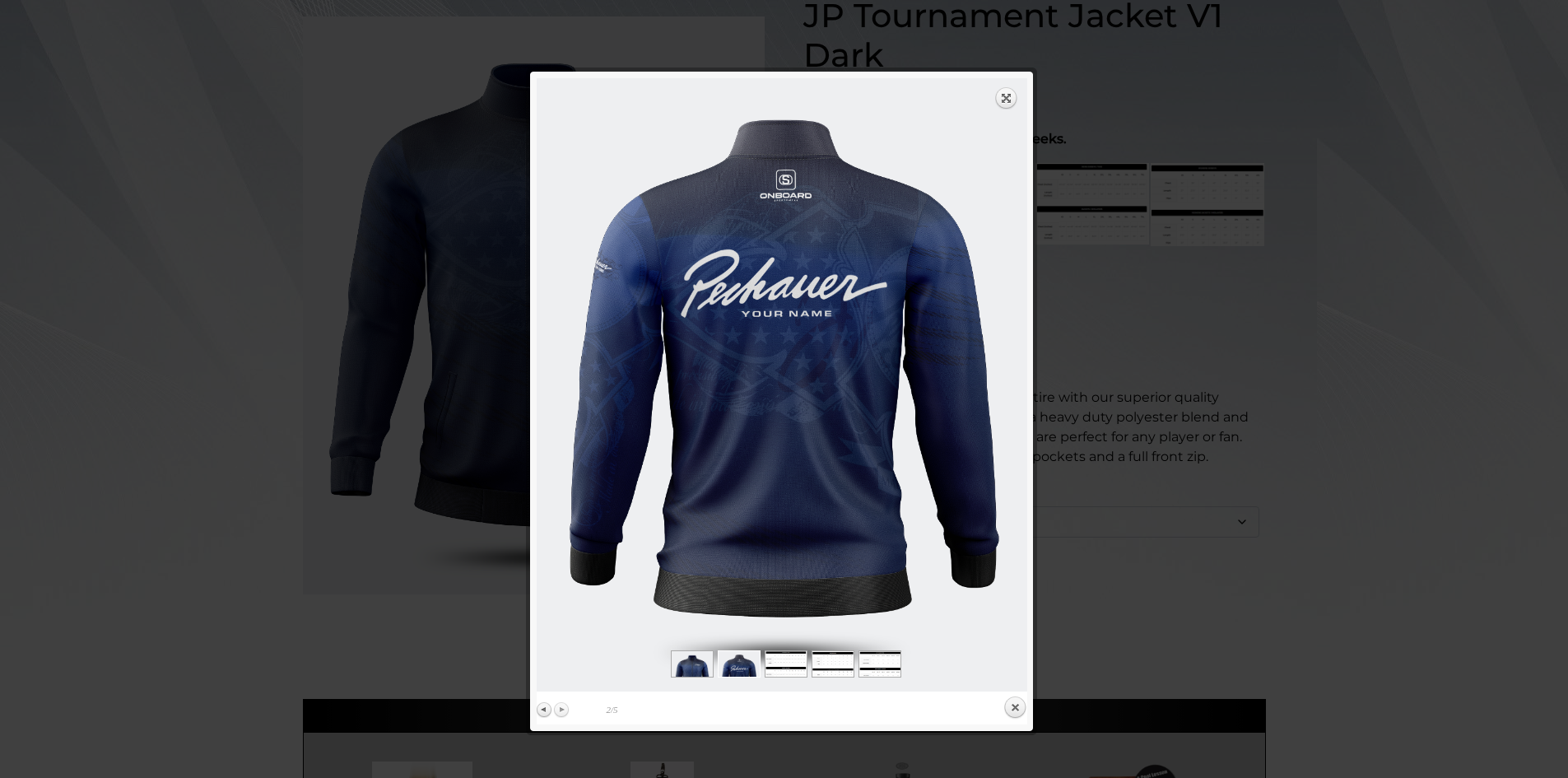
click at [563, 707] on link "Next" at bounding box center [562, 709] width 17 height 17
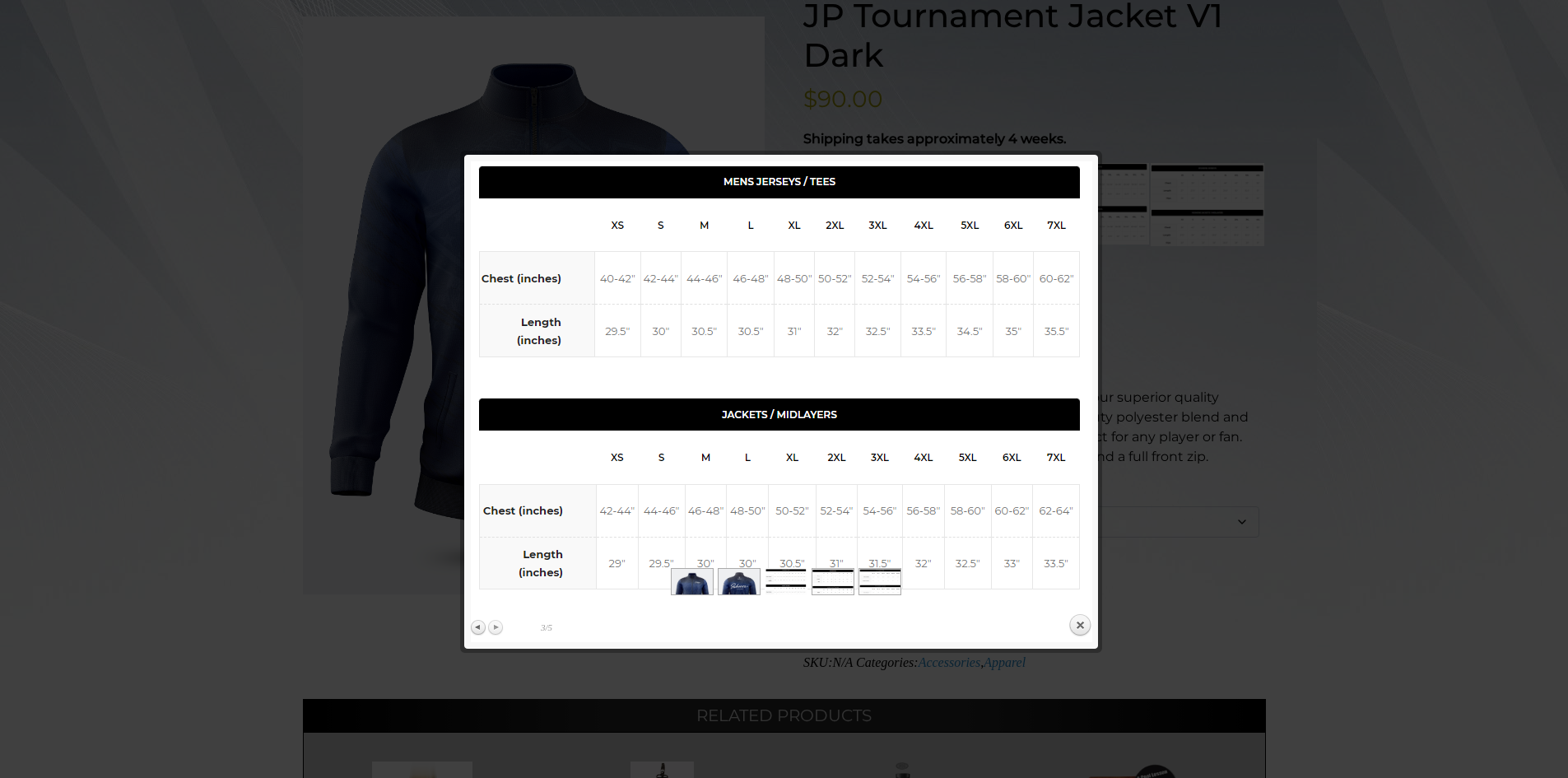
click at [495, 629] on link "Next" at bounding box center [495, 627] width 17 height 17
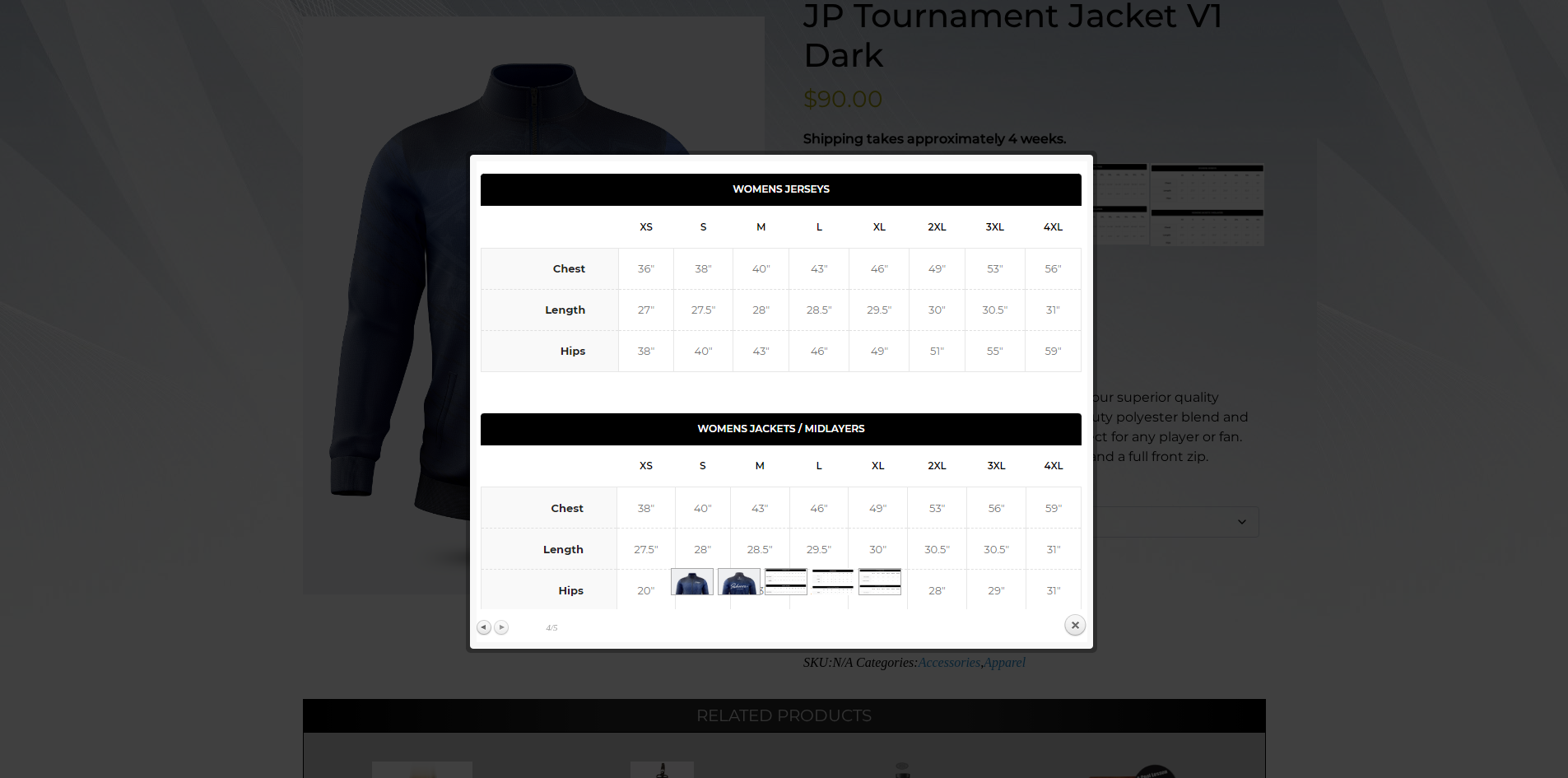
click at [495, 629] on link "Next" at bounding box center [501, 627] width 17 height 17
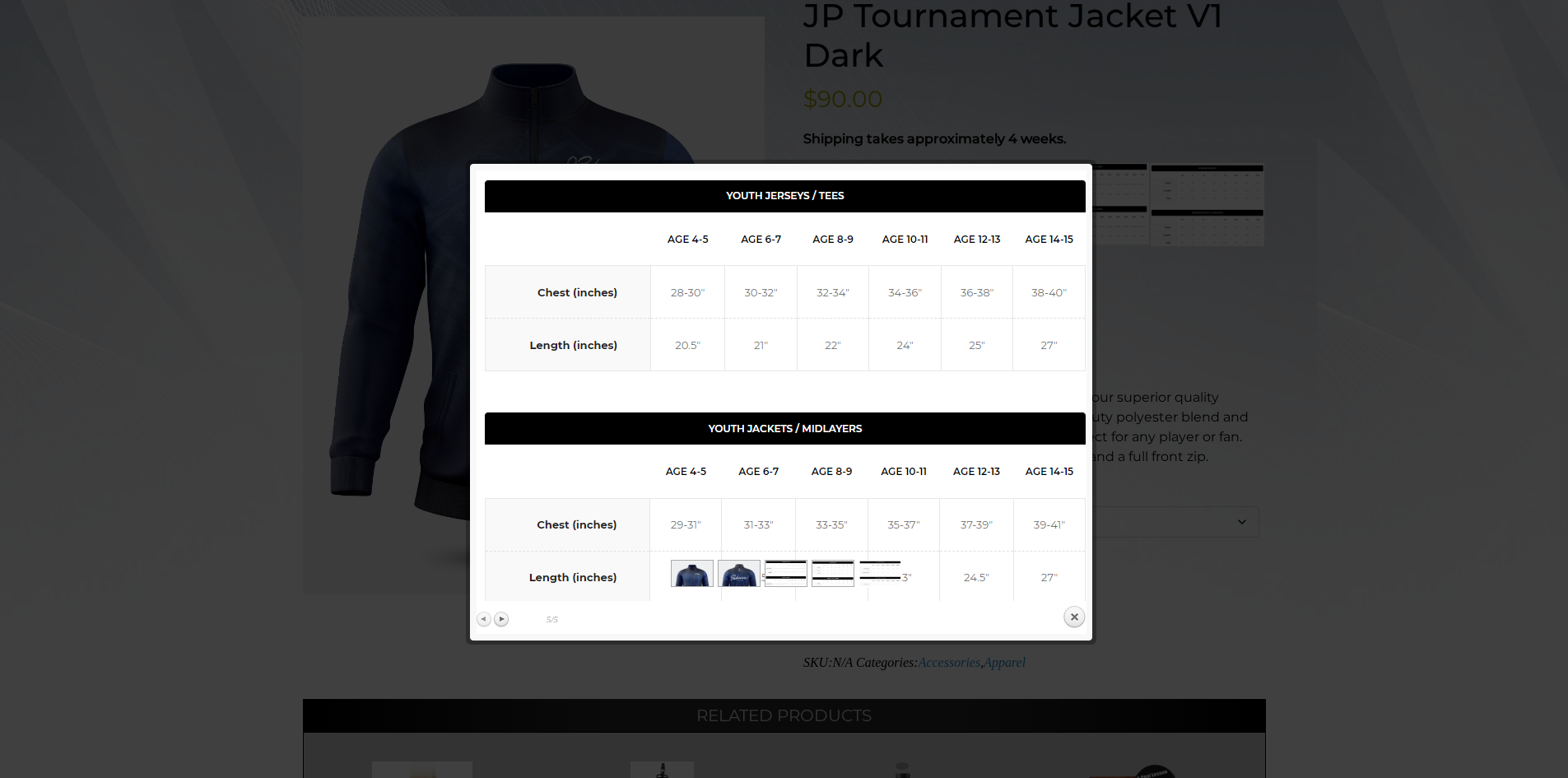
click at [484, 616] on link "Previous" at bounding box center [484, 619] width 17 height 17
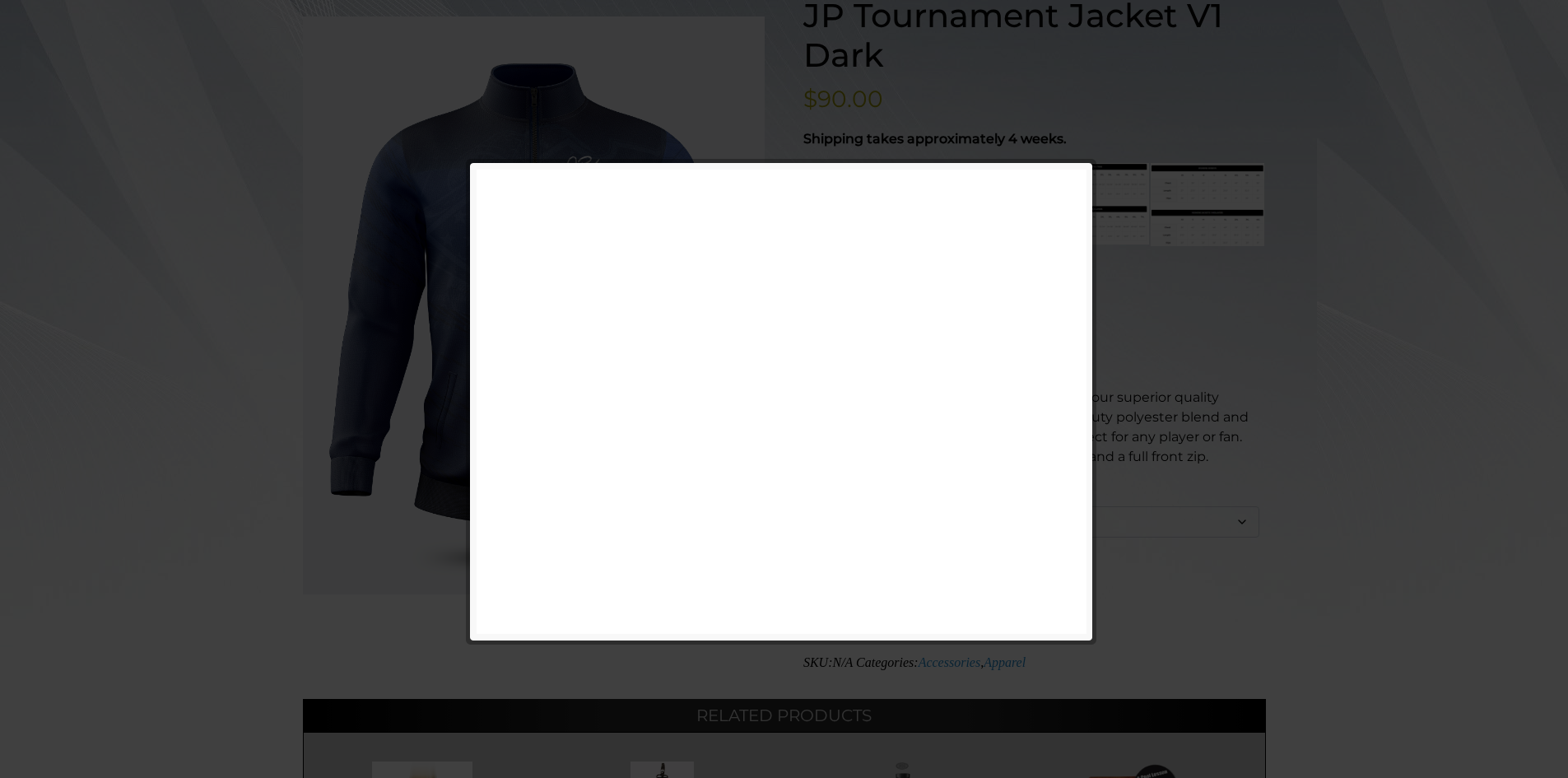
click at [484, 616] on div "Expand next previous Previous Next Previous 4/5 Next Close" at bounding box center [781, 401] width 610 height 463
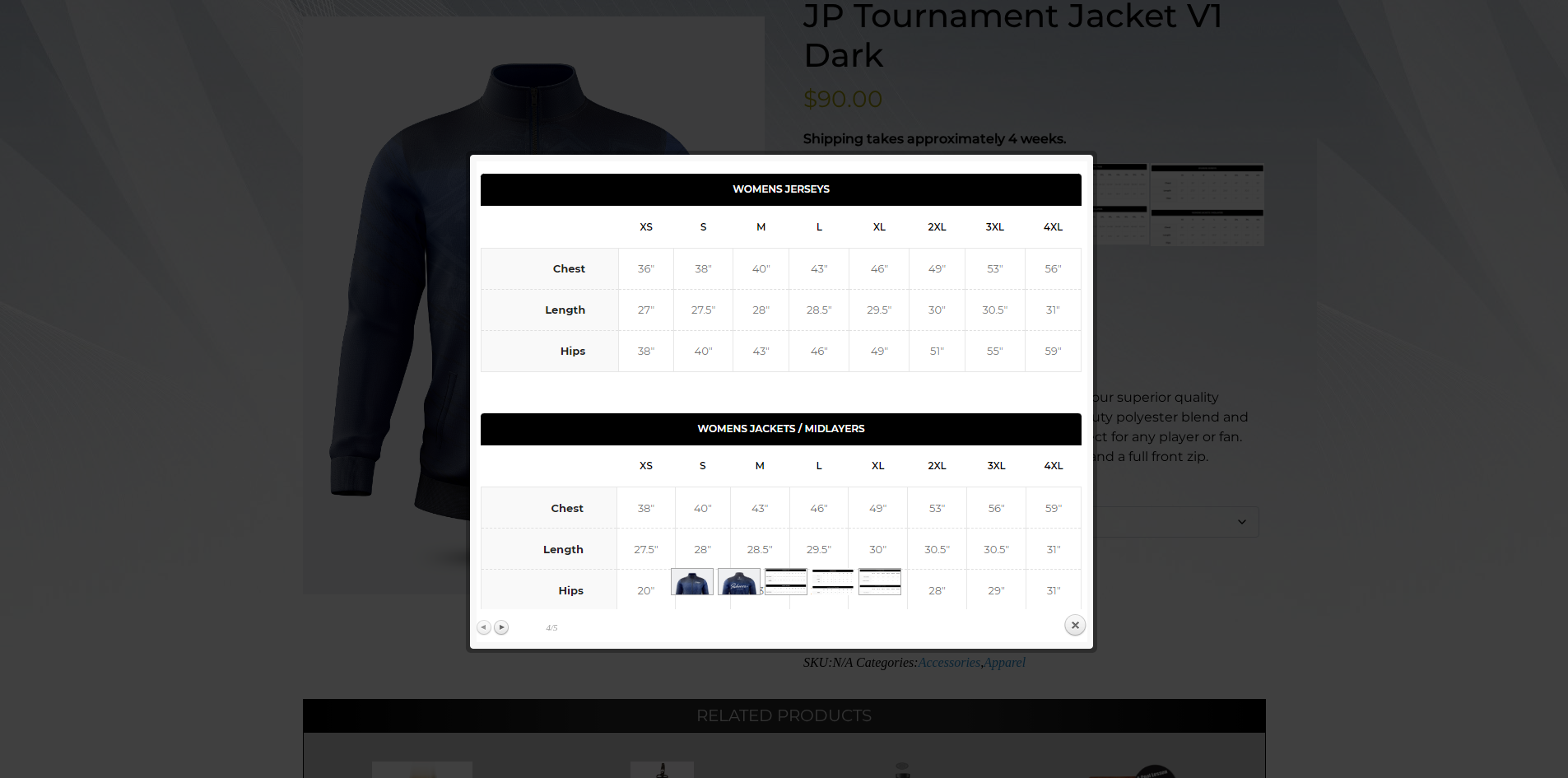
click at [484, 616] on div "Previous 4/5 Next" at bounding box center [521, 628] width 91 height 25
click at [478, 628] on link "Previous" at bounding box center [484, 627] width 17 height 17
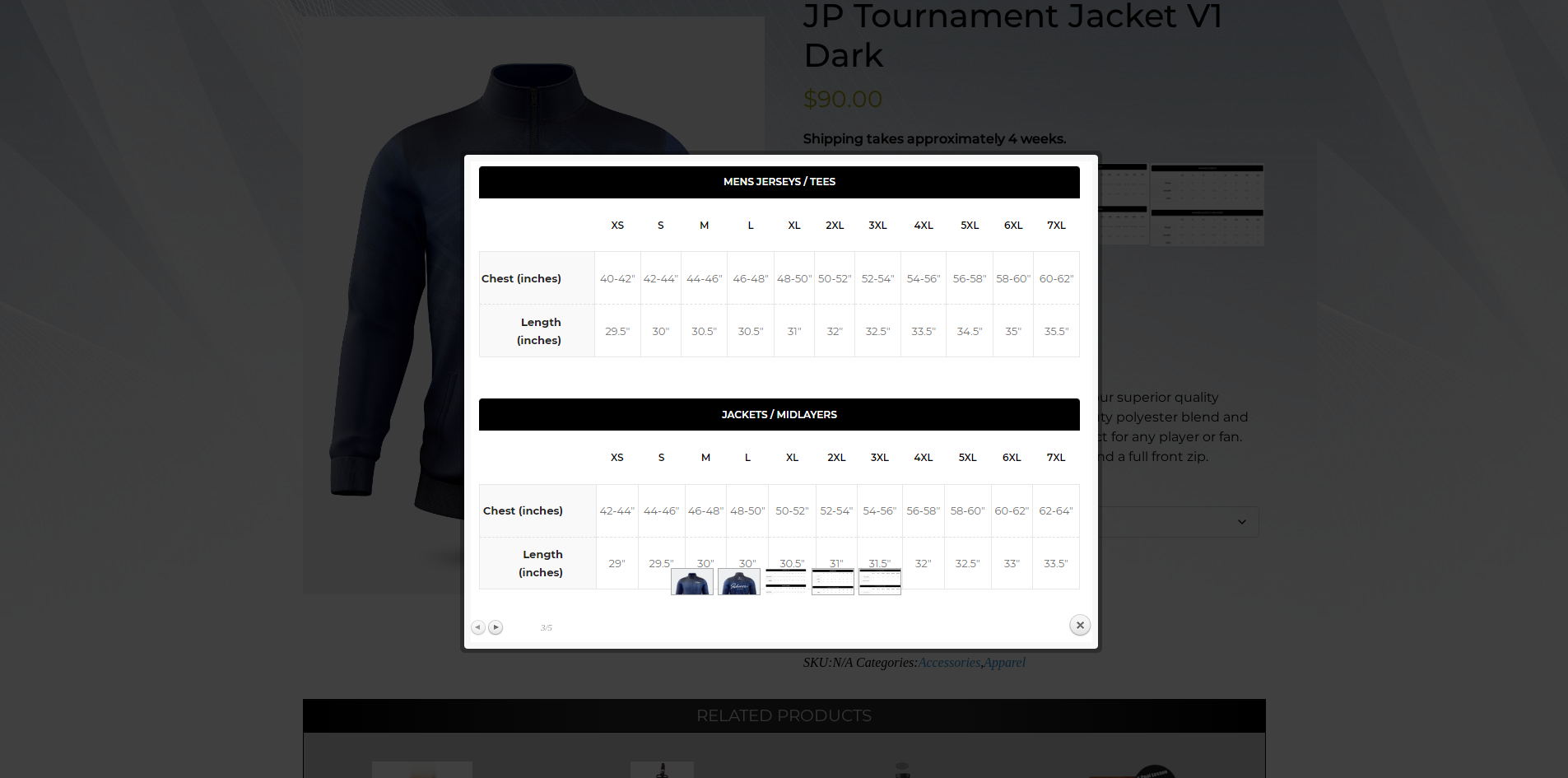
click at [478, 628] on link "Previous" at bounding box center [479, 627] width 17 height 17
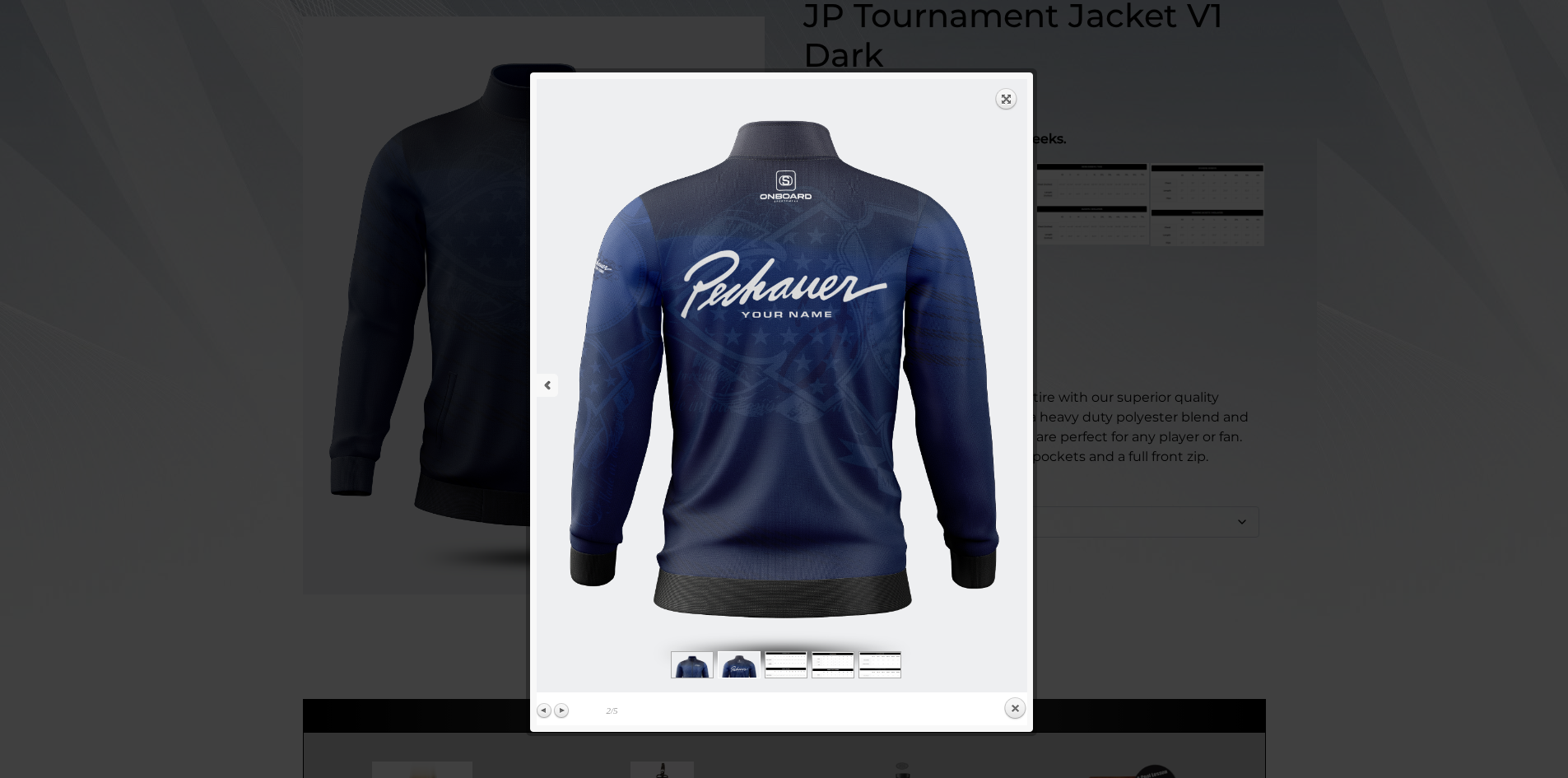
click at [542, 381] on link "previous" at bounding box center [657, 385] width 240 height 613
